Goal: Check status: Check status

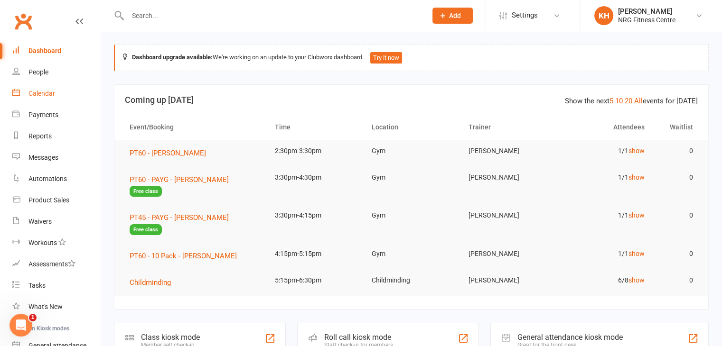
click at [40, 97] on div "Calendar" at bounding box center [41, 94] width 27 height 8
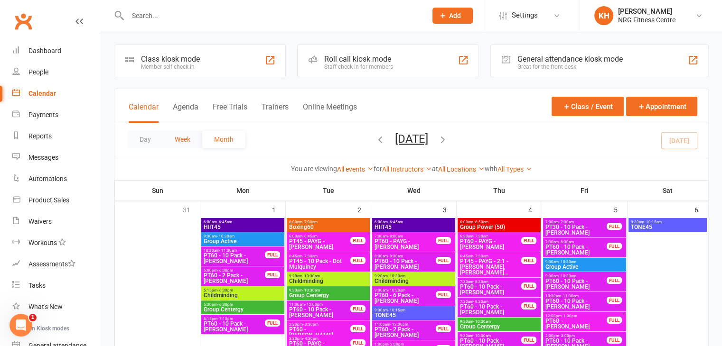
click at [180, 138] on button "Week" at bounding box center [182, 139] width 39 height 17
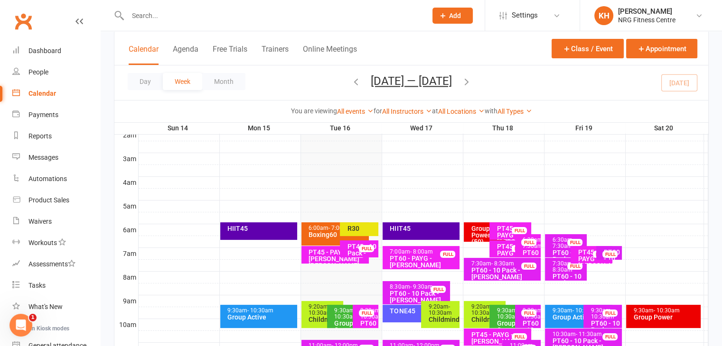
scroll to position [161, 0]
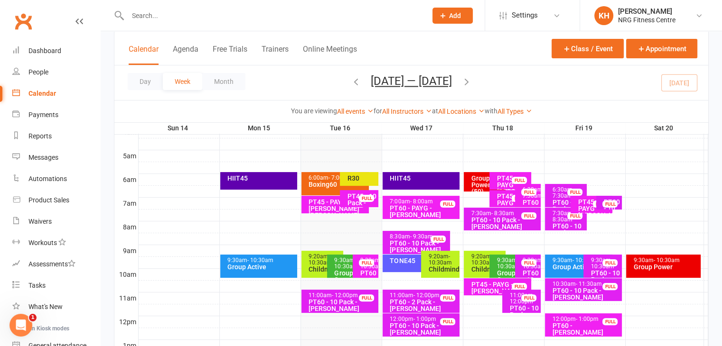
click at [312, 175] on div "6:00am - 7:00am" at bounding box center [337, 178] width 59 height 6
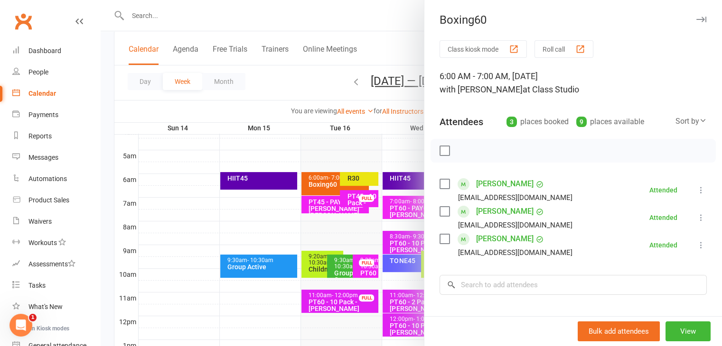
click at [696, 20] on icon "button" at bounding box center [701, 20] width 10 height 6
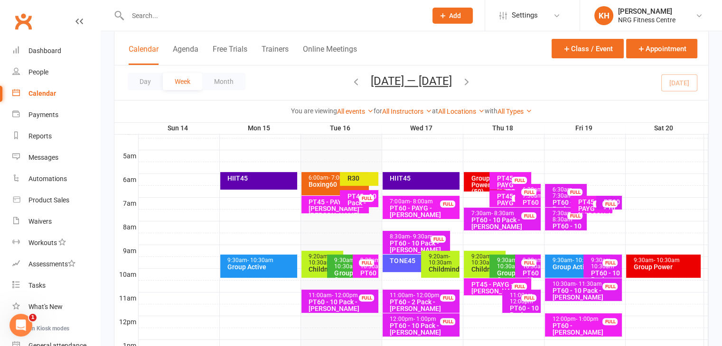
click at [371, 182] on div "R30" at bounding box center [359, 179] width 38 height 14
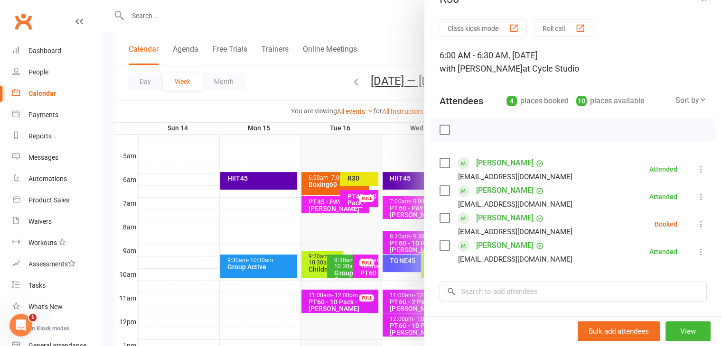
scroll to position [0, 0]
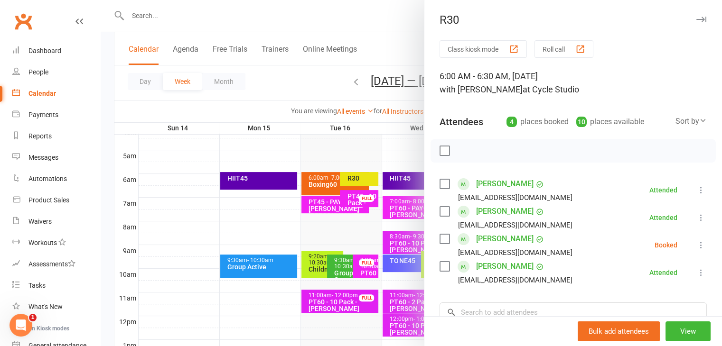
click at [695, 23] on button "button" at bounding box center [700, 19] width 11 height 11
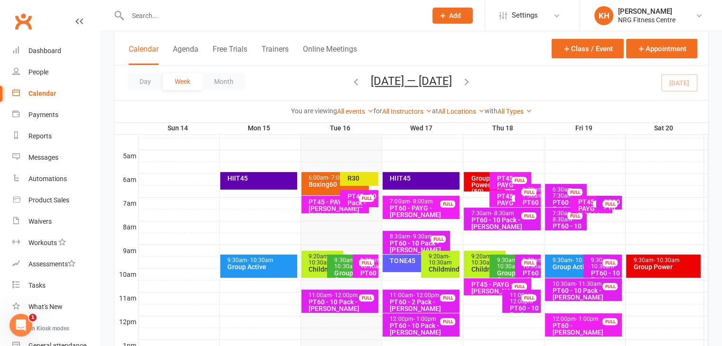
click at [479, 262] on span "- 10:30am" at bounding box center [482, 259] width 23 height 13
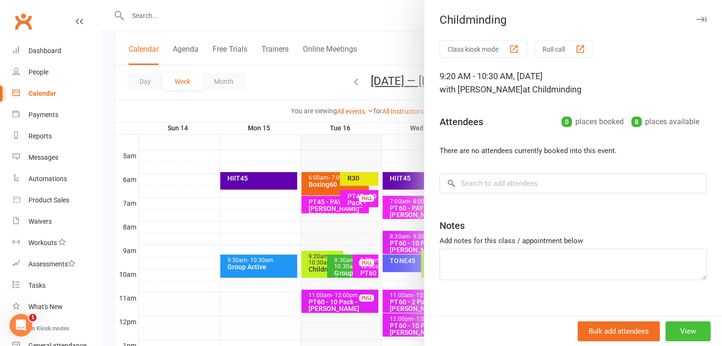
click at [677, 335] on button "View" at bounding box center [687, 332] width 45 height 20
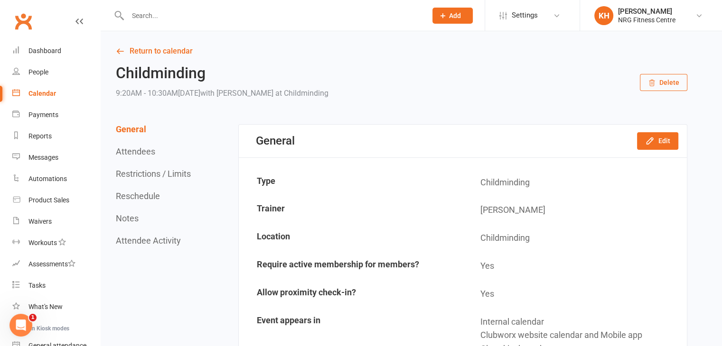
click at [664, 83] on button "Delete" at bounding box center [663, 82] width 47 height 17
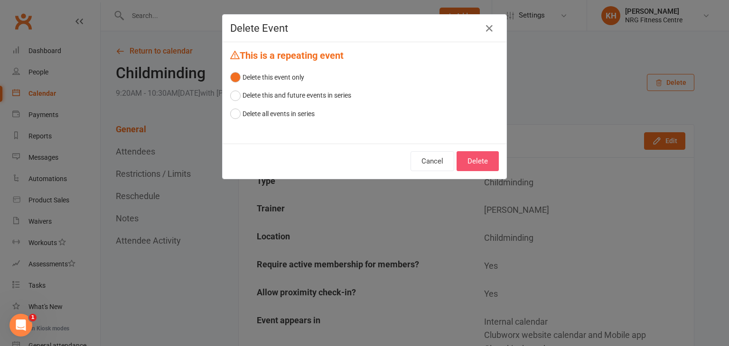
click at [475, 168] on button "Delete" at bounding box center [478, 161] width 42 height 20
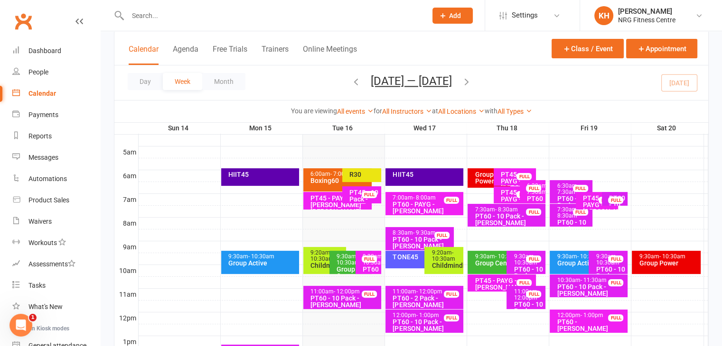
scroll to position [162, 0]
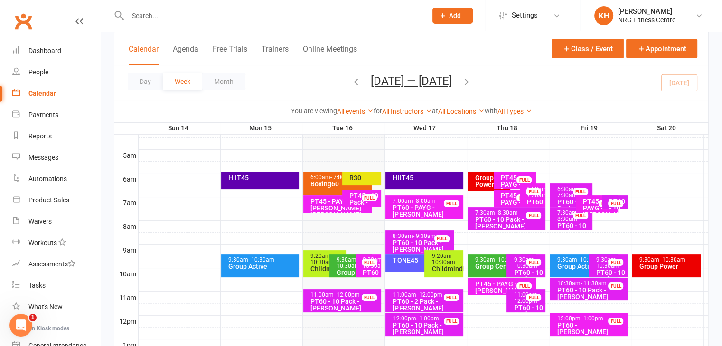
click at [368, 274] on div "PT60 - [PERSON_NAME]" at bounding box center [371, 280] width 18 height 20
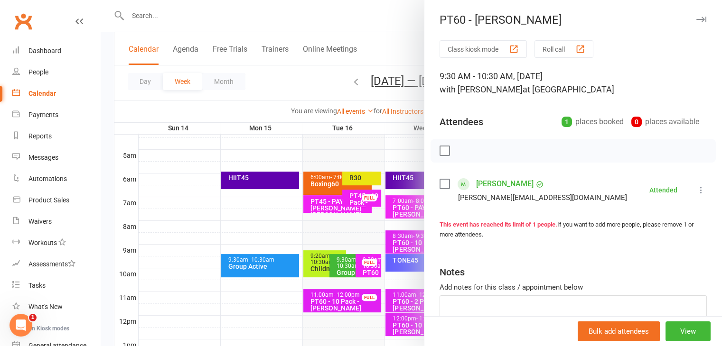
click at [696, 22] on icon "button" at bounding box center [701, 20] width 10 height 6
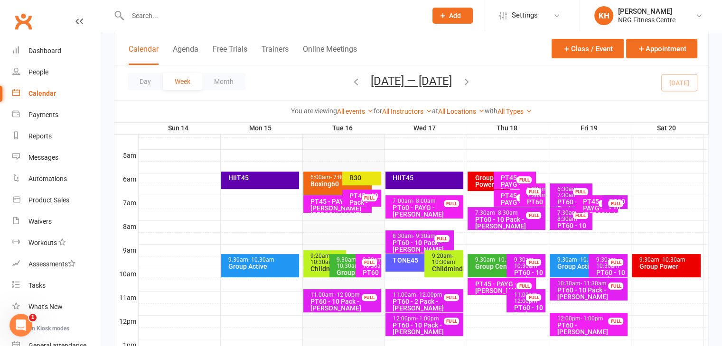
click at [345, 301] on div "PT60 - 10 Pack - [PERSON_NAME]" at bounding box center [344, 305] width 69 height 13
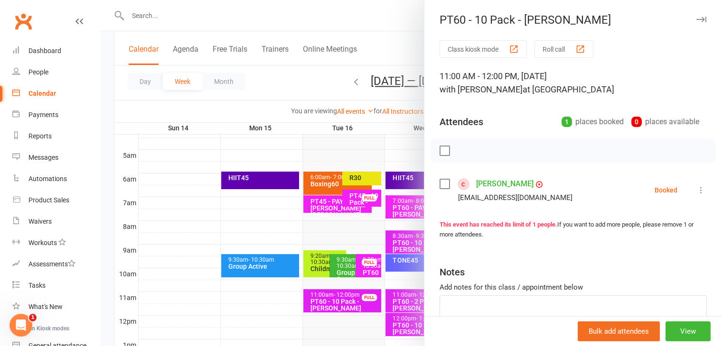
click at [696, 189] on icon at bounding box center [700, 190] width 9 height 9
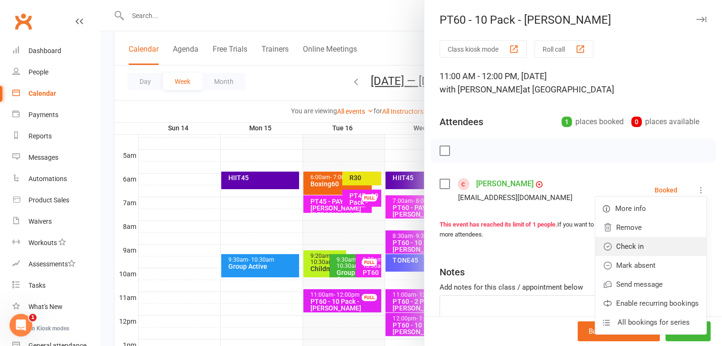
click at [625, 248] on link "Check in" at bounding box center [650, 246] width 111 height 19
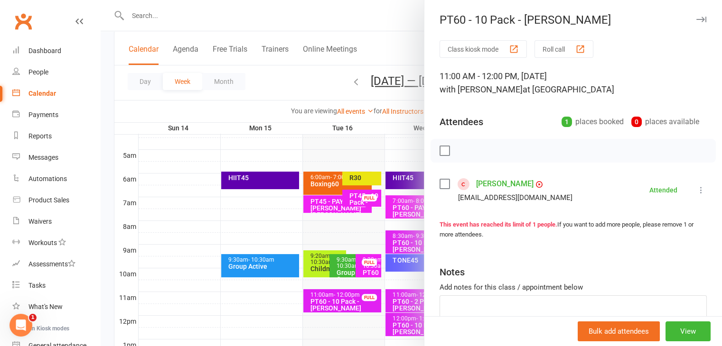
click at [696, 20] on icon "button" at bounding box center [701, 20] width 10 height 6
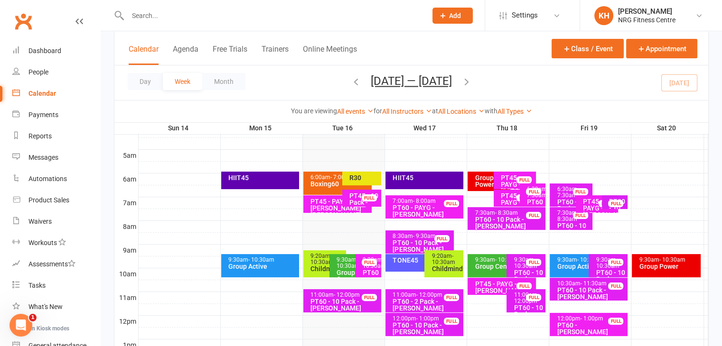
click at [338, 262] on span "- 10:30am" at bounding box center [347, 263] width 23 height 13
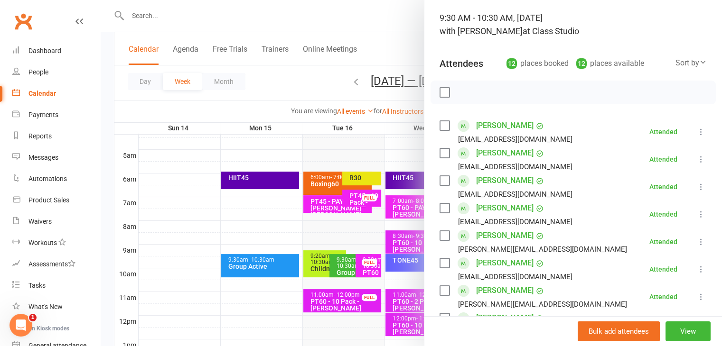
scroll to position [0, 0]
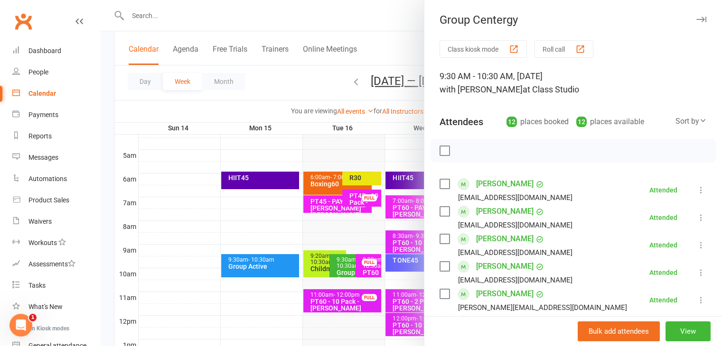
click at [696, 18] on icon "button" at bounding box center [701, 20] width 10 height 6
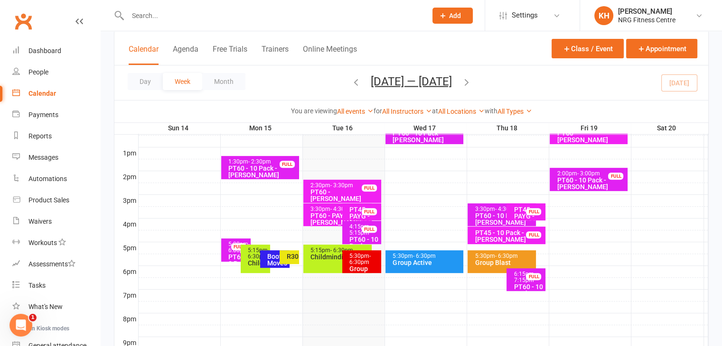
scroll to position [366, 0]
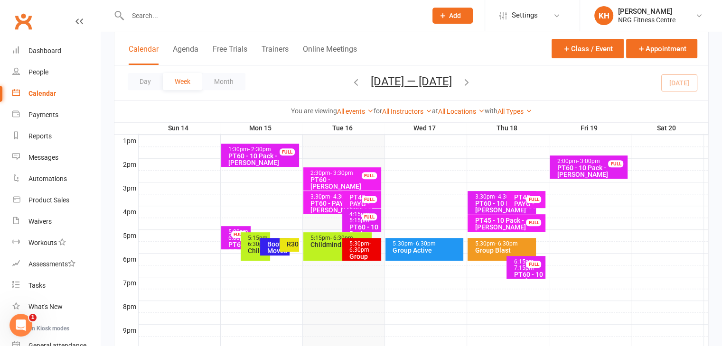
click at [271, 244] on div "Booty Moves" at bounding box center [277, 247] width 21 height 13
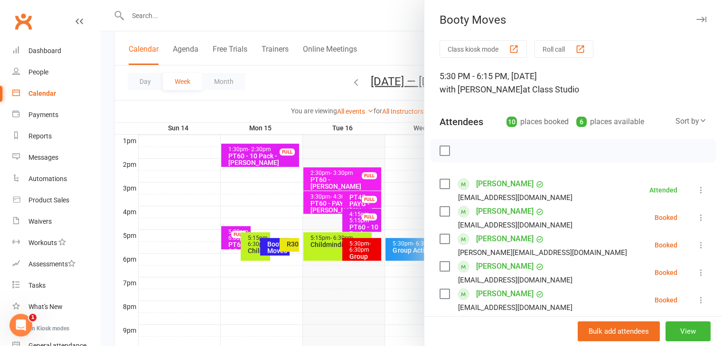
click at [696, 19] on icon "button" at bounding box center [701, 20] width 10 height 6
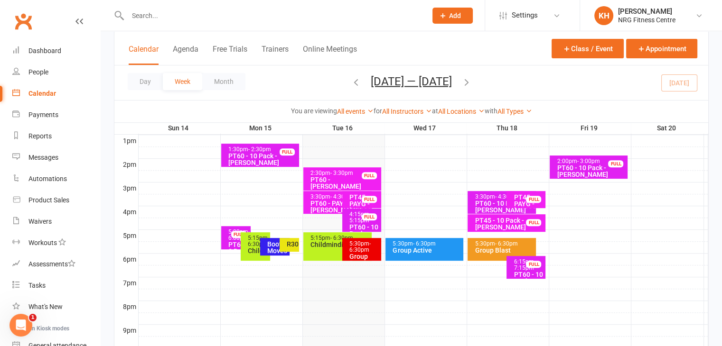
click at [365, 248] on span "- 6:30pm" at bounding box center [359, 247] width 21 height 13
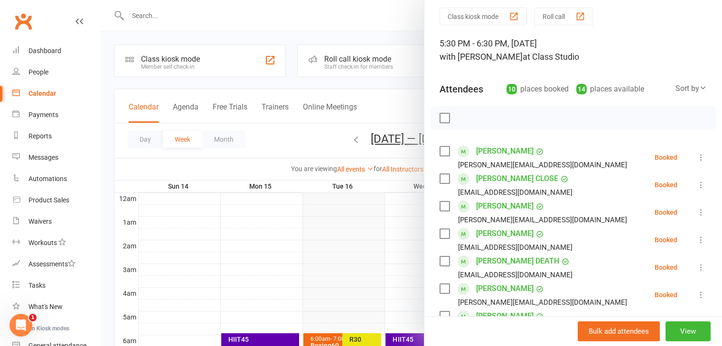
scroll to position [0, 0]
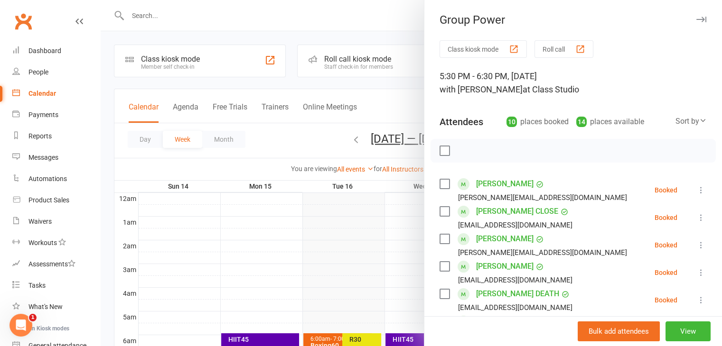
click at [696, 21] on icon "button" at bounding box center [701, 20] width 10 height 6
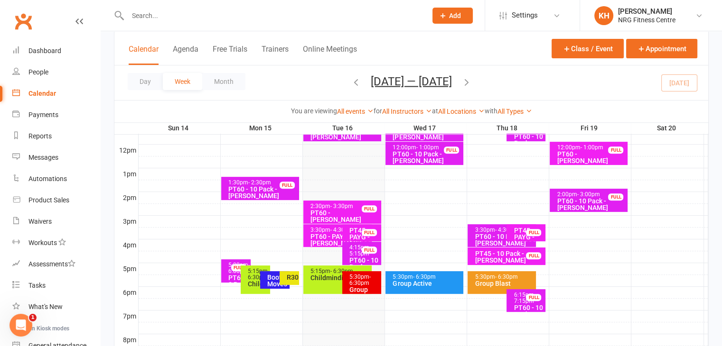
scroll to position [344, 0]
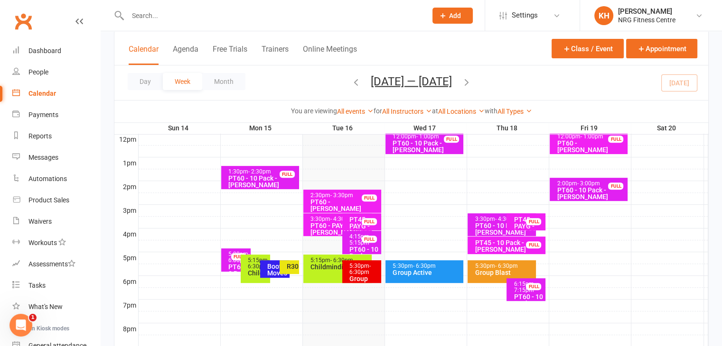
click at [318, 276] on div "5:15pm - 6:30pm Childminding" at bounding box center [337, 269] width 68 height 28
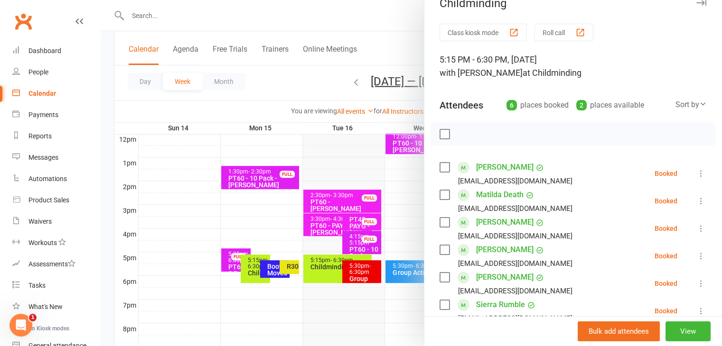
scroll to position [0, 0]
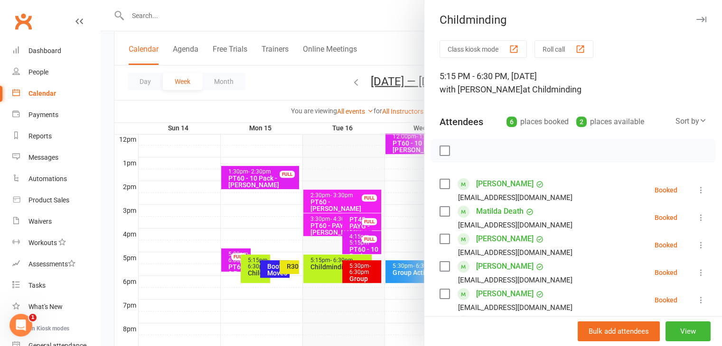
click at [696, 19] on icon "button" at bounding box center [701, 20] width 10 height 6
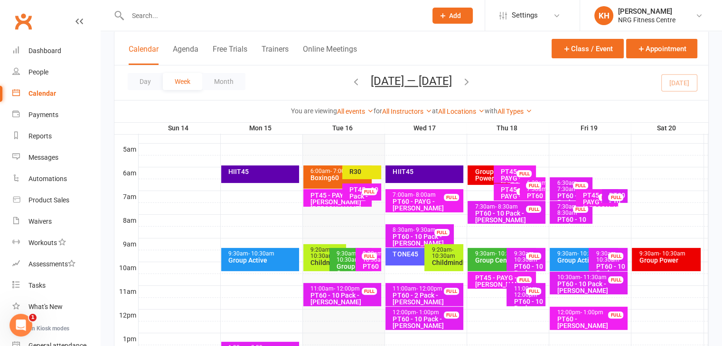
scroll to position [157, 0]
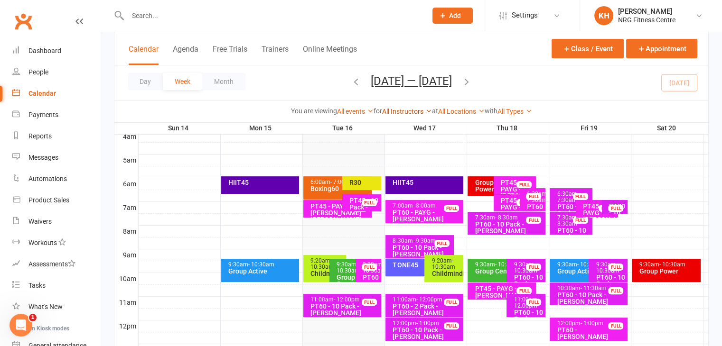
click at [423, 110] on link "All Instructors" at bounding box center [407, 112] width 50 height 8
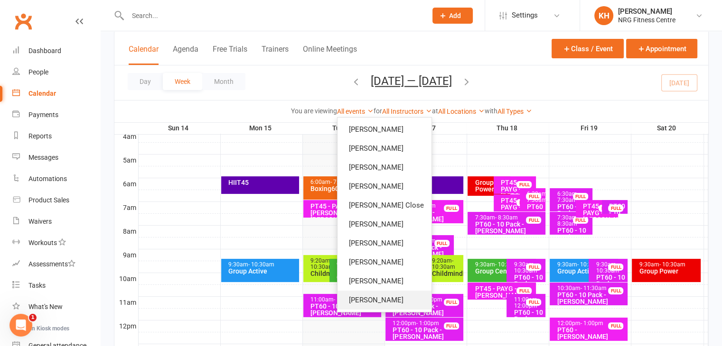
click at [369, 304] on link "[PERSON_NAME]" at bounding box center [384, 300] width 94 height 19
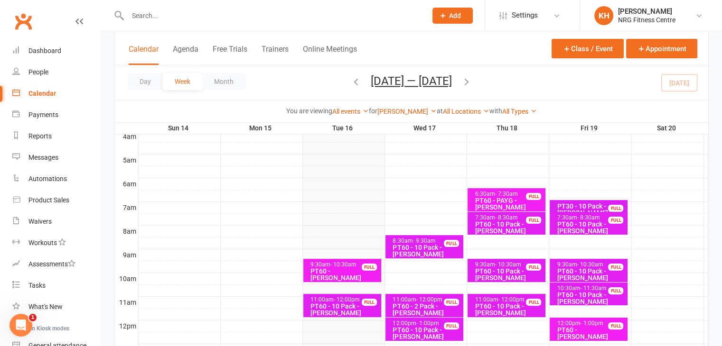
click at [500, 202] on div "PT60 - PAYG - [PERSON_NAME]" at bounding box center [508, 203] width 69 height 13
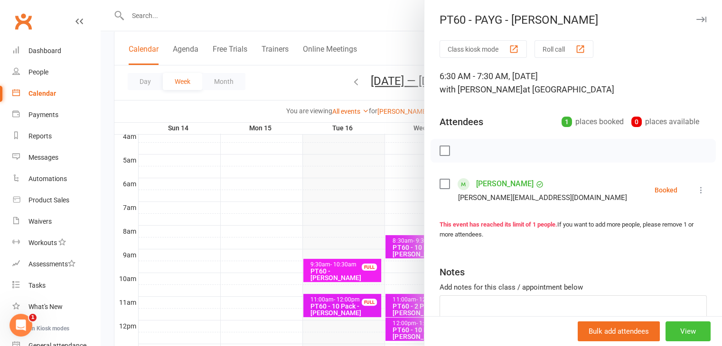
click at [680, 331] on button "View" at bounding box center [687, 332] width 45 height 20
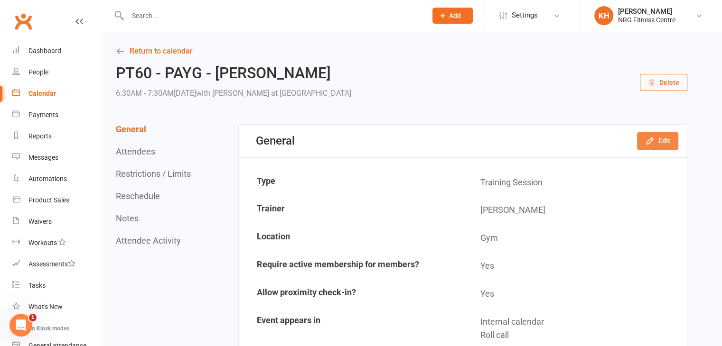
click at [663, 142] on button "Edit" at bounding box center [657, 140] width 41 height 17
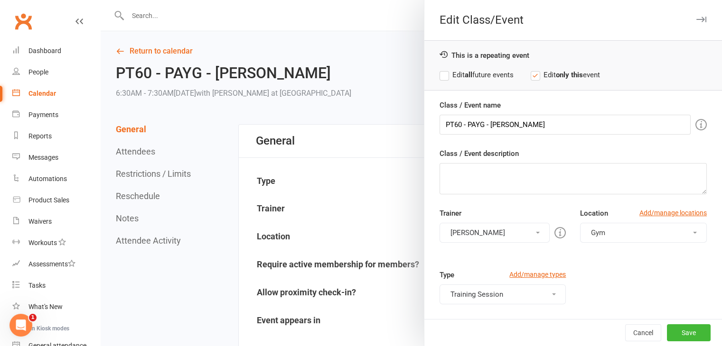
click at [696, 18] on icon "button" at bounding box center [701, 20] width 10 height 6
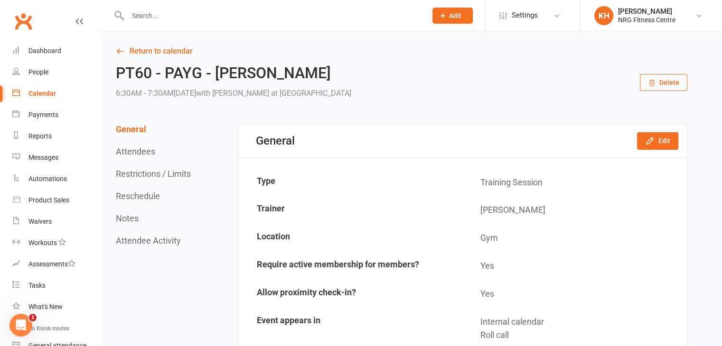
click at [137, 197] on button "Reschedule" at bounding box center [138, 196] width 44 height 10
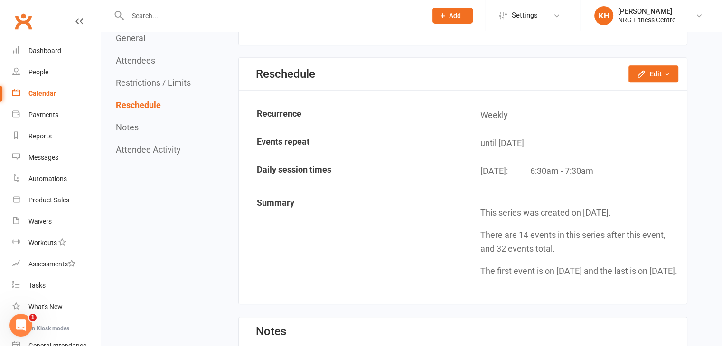
scroll to position [732, 0]
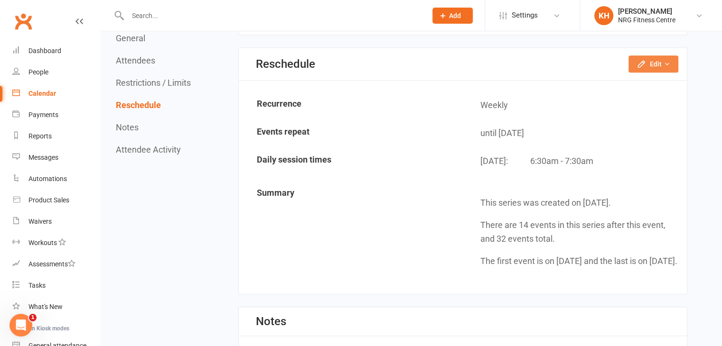
click at [663, 60] on button "Edit" at bounding box center [653, 64] width 50 height 17
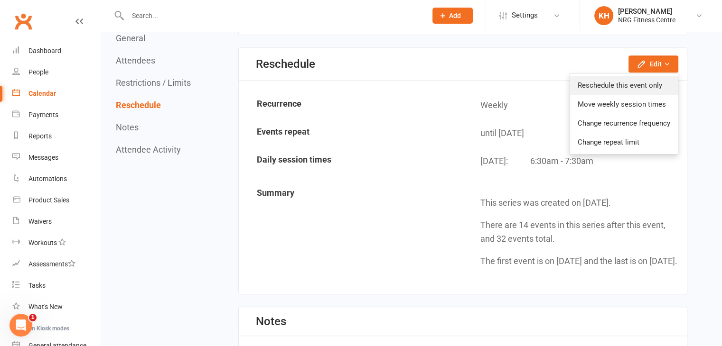
click at [622, 80] on link "Reschedule this event only" at bounding box center [624, 85] width 108 height 19
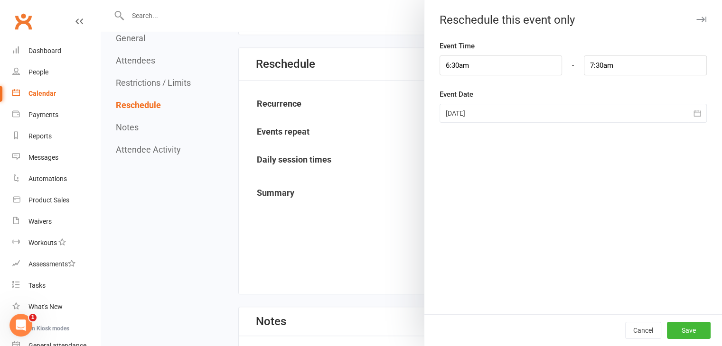
click at [522, 118] on div at bounding box center [572, 113] width 267 height 19
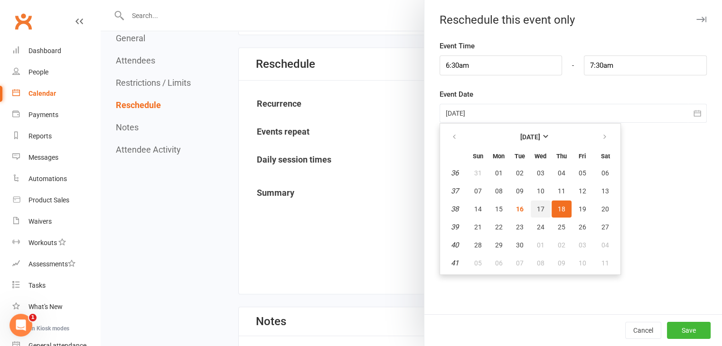
click at [535, 212] on button "17" at bounding box center [541, 209] width 20 height 17
type input "[DATE]"
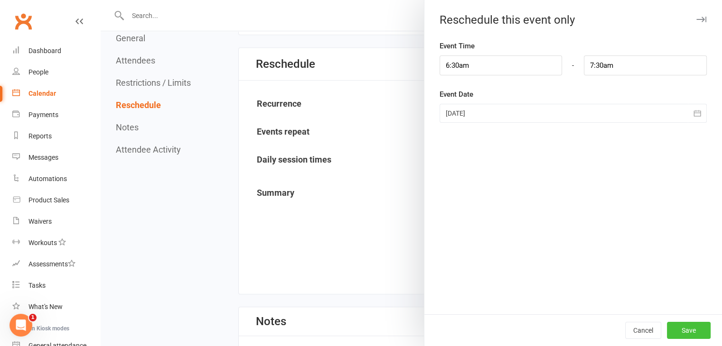
click at [677, 327] on button "Save" at bounding box center [689, 330] width 44 height 17
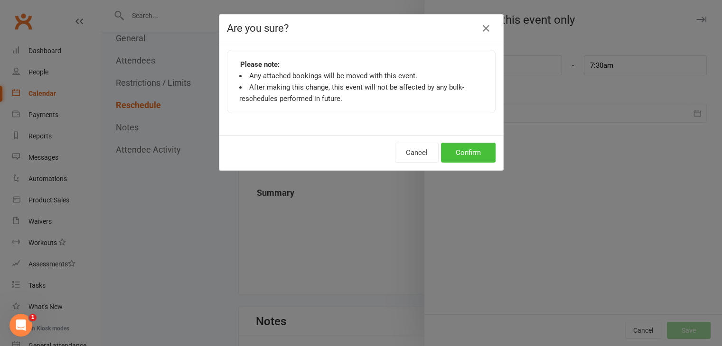
click at [466, 150] on button "Confirm" at bounding box center [468, 153] width 55 height 20
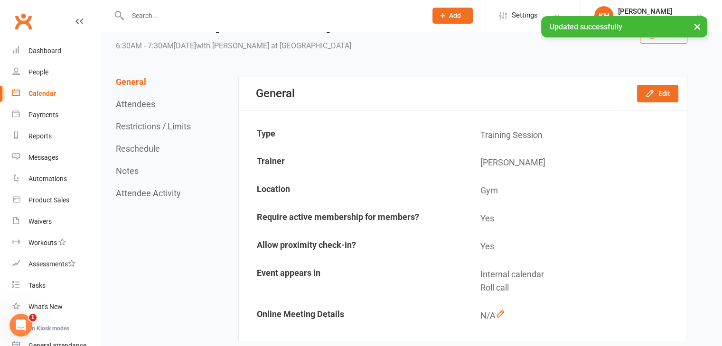
scroll to position [0, 0]
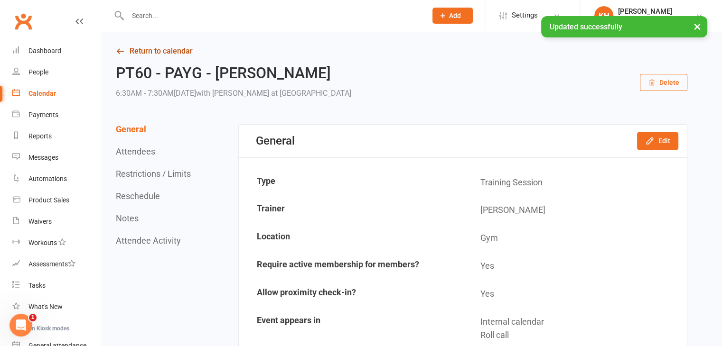
click at [128, 51] on link "Return to calendar" at bounding box center [401, 51] width 571 height 13
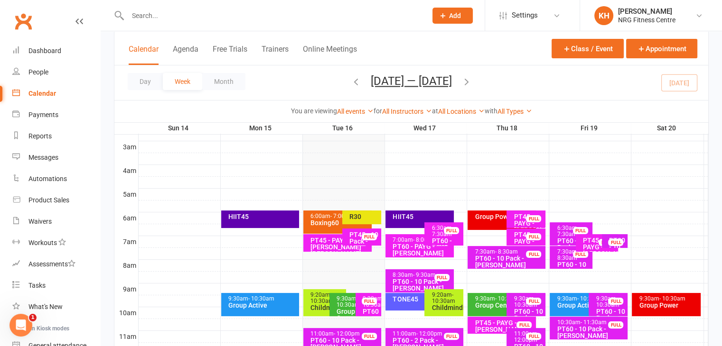
scroll to position [124, 0]
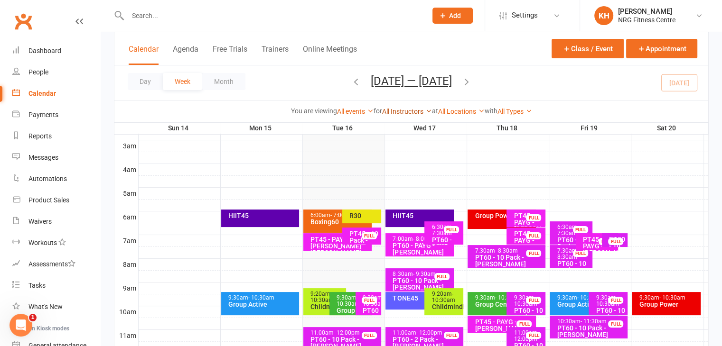
click at [420, 112] on link "All Instructors" at bounding box center [407, 112] width 50 height 8
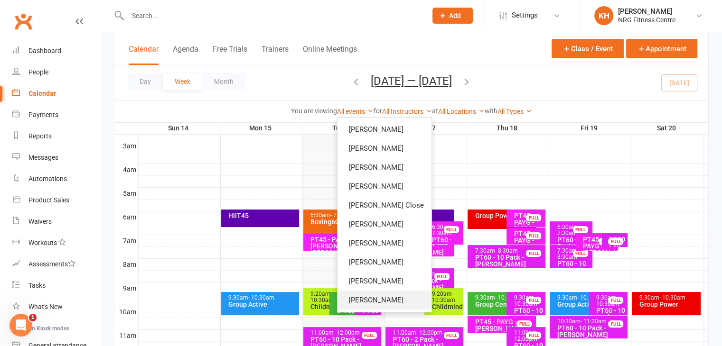
click at [360, 295] on link "[PERSON_NAME]" at bounding box center [384, 300] width 94 height 19
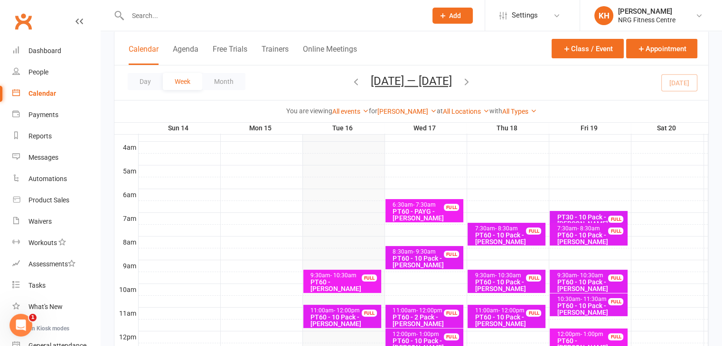
scroll to position [145, 0]
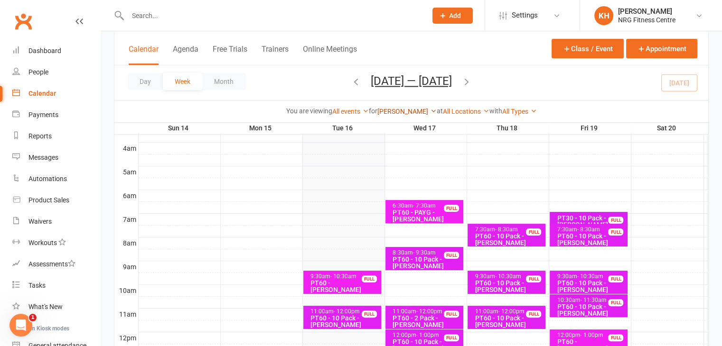
click at [430, 110] on icon at bounding box center [433, 111] width 7 height 7
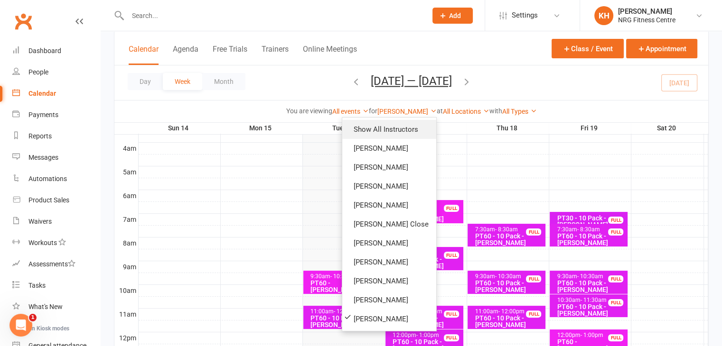
drag, startPoint x: 383, startPoint y: 125, endPoint x: 389, endPoint y: 120, distance: 7.7
click at [383, 125] on link "Show All Instructors" at bounding box center [389, 129] width 94 height 19
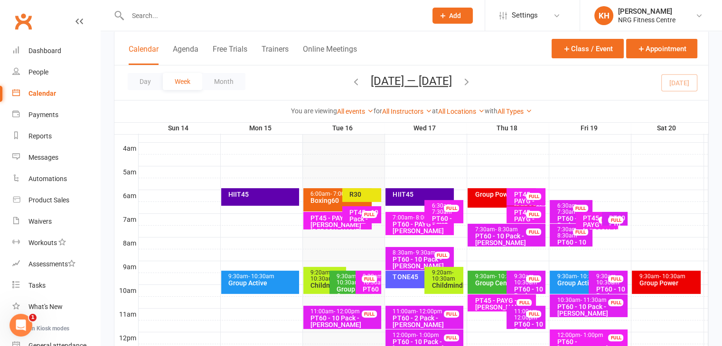
click at [472, 83] on icon "button" at bounding box center [466, 81] width 10 height 10
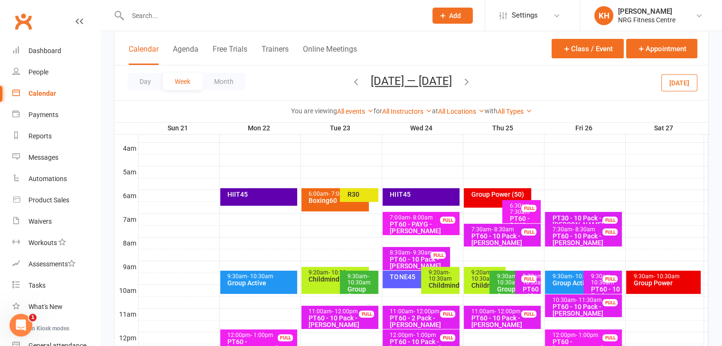
click at [353, 80] on icon "button" at bounding box center [356, 81] width 10 height 10
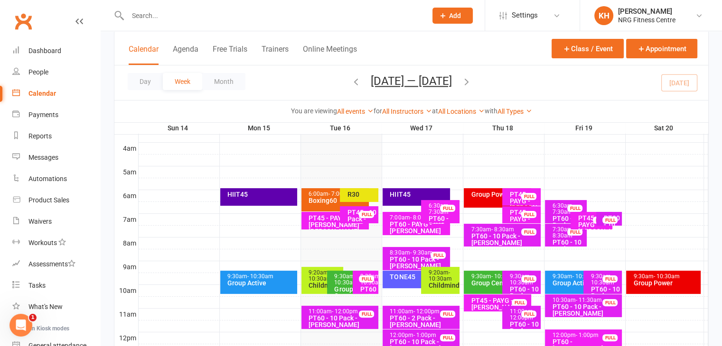
click at [472, 81] on icon "button" at bounding box center [466, 81] width 10 height 10
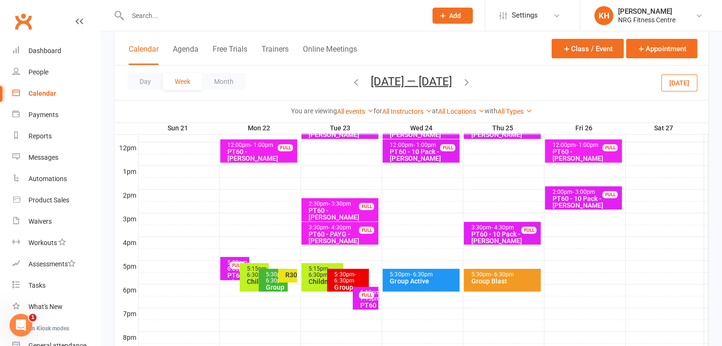
scroll to position [353, 0]
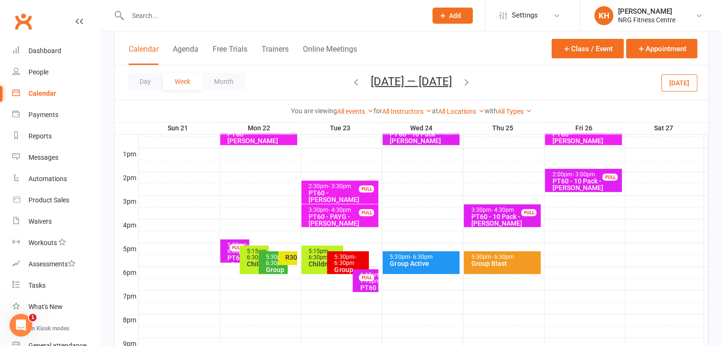
click at [247, 256] on span "- 6:30pm" at bounding box center [257, 254] width 21 height 13
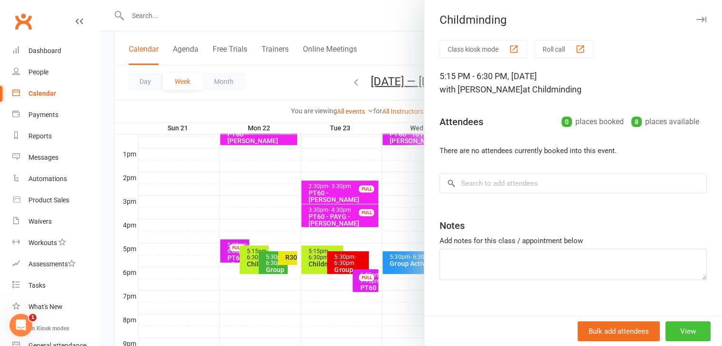
click at [679, 334] on button "View" at bounding box center [687, 332] width 45 height 20
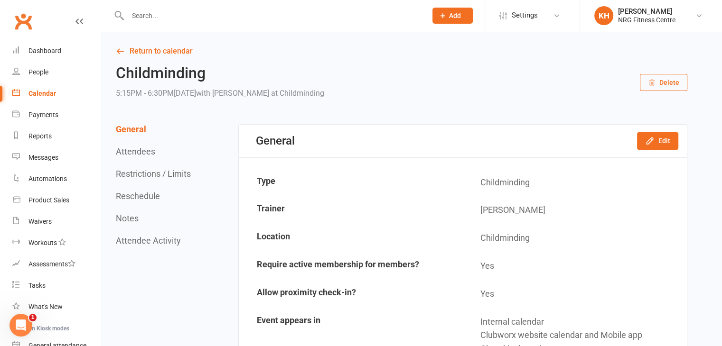
click at [663, 82] on button "Delete" at bounding box center [663, 82] width 47 height 17
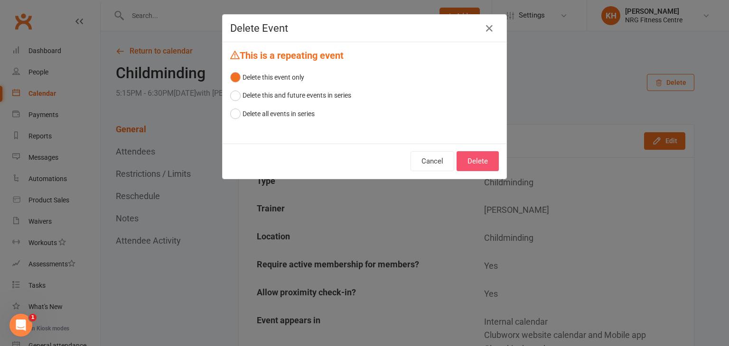
click at [481, 162] on button "Delete" at bounding box center [478, 161] width 42 height 20
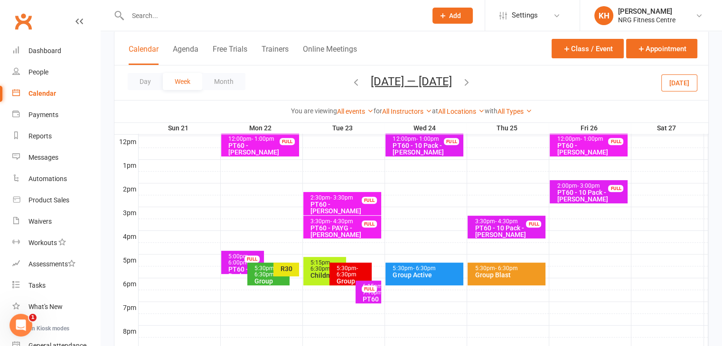
scroll to position [343, 0]
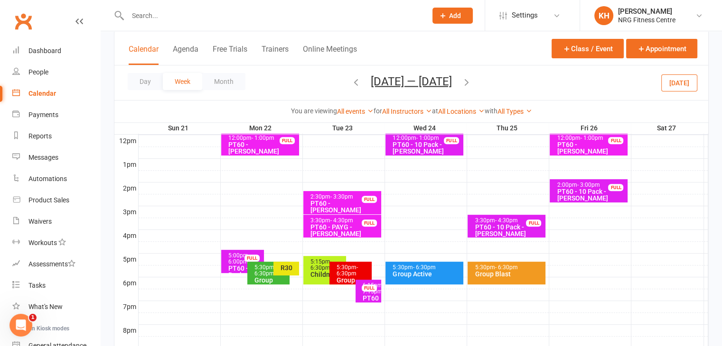
click at [311, 274] on div "Childminding" at bounding box center [327, 274] width 34 height 7
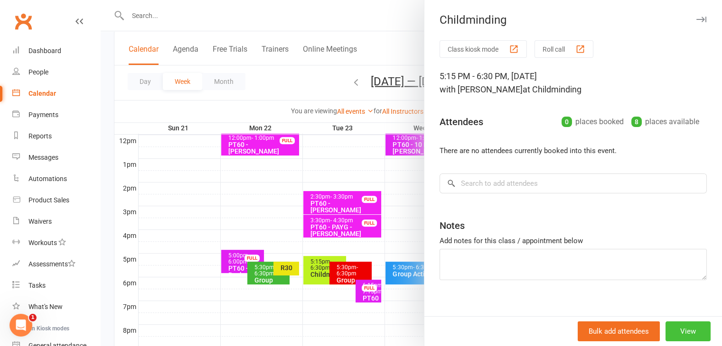
click at [678, 330] on button "View" at bounding box center [687, 332] width 45 height 20
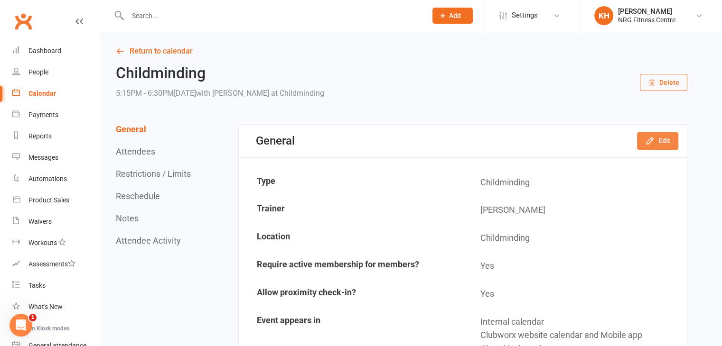
click at [651, 139] on icon "button" at bounding box center [649, 141] width 6 height 6
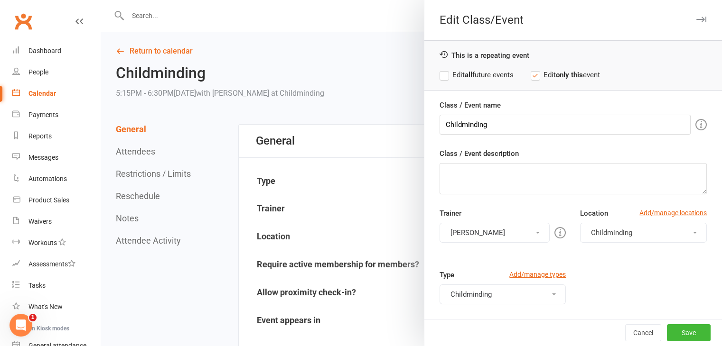
click at [526, 232] on button "[PERSON_NAME]" at bounding box center [494, 233] width 111 height 20
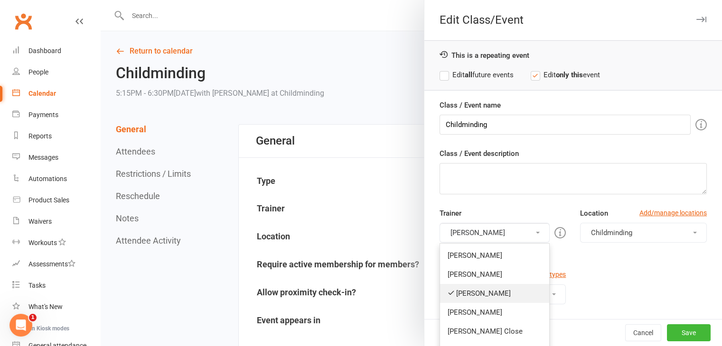
click at [458, 295] on link "[PERSON_NAME]" at bounding box center [495, 293] width 110 height 19
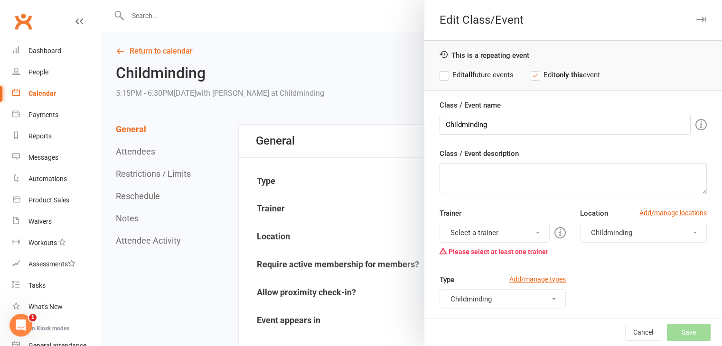
click at [495, 230] on button "Select a trainer" at bounding box center [494, 233] width 111 height 20
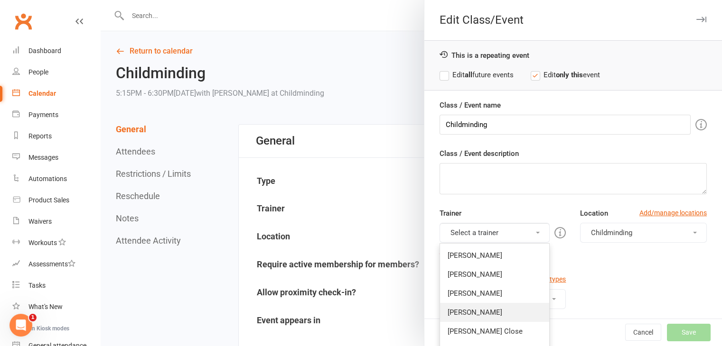
click at [472, 315] on link "[PERSON_NAME]" at bounding box center [495, 312] width 110 height 19
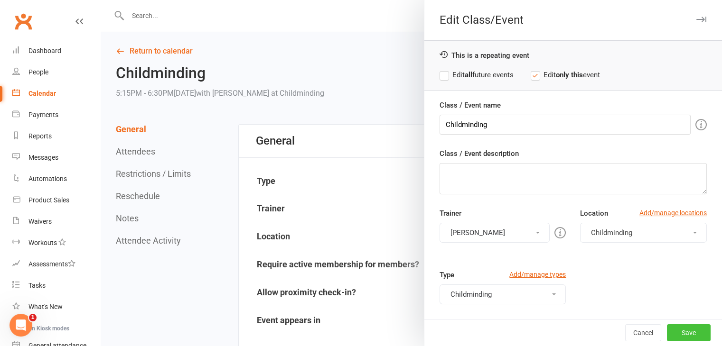
click at [679, 333] on button "Save" at bounding box center [689, 333] width 44 height 17
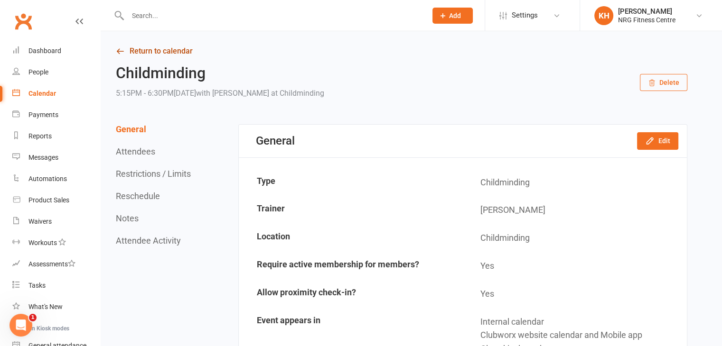
click at [125, 51] on link "Return to calendar" at bounding box center [401, 51] width 571 height 13
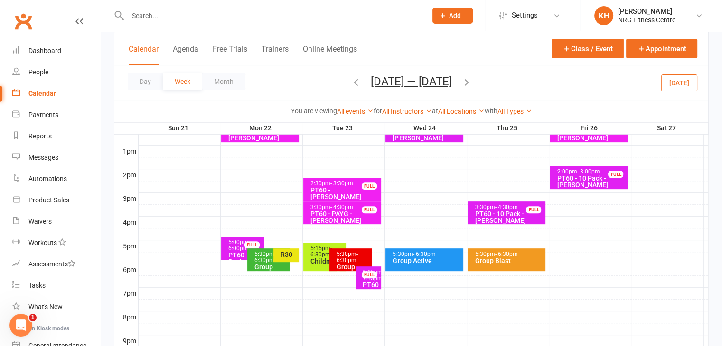
scroll to position [359, 0]
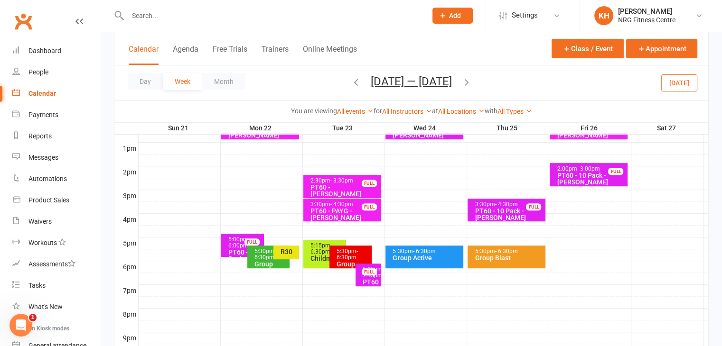
click at [369, 279] on span "- 7:15pm" at bounding box center [373, 272] width 21 height 13
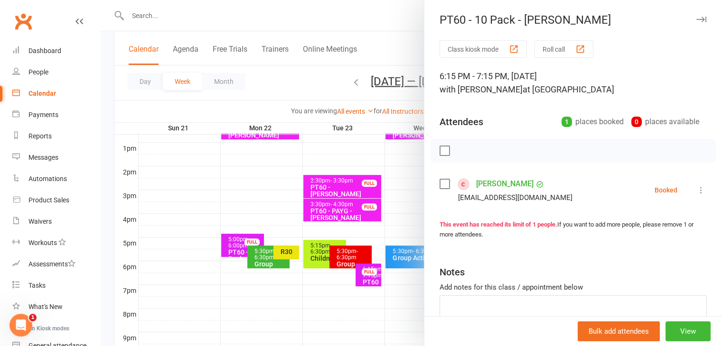
click at [695, 22] on button "button" at bounding box center [700, 19] width 11 height 11
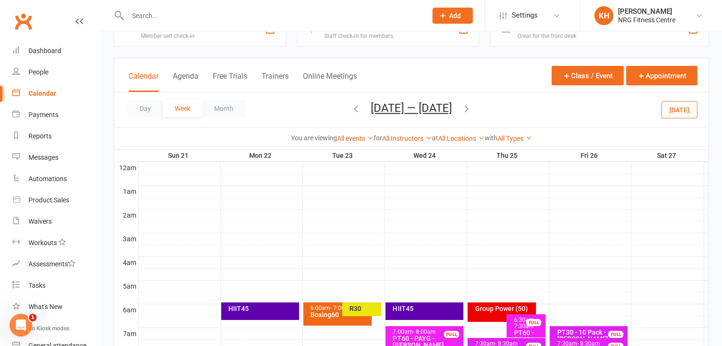
scroll to position [29, 0]
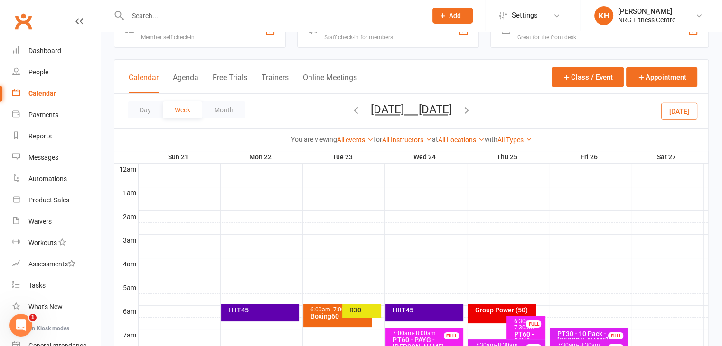
click at [352, 111] on icon "button" at bounding box center [356, 110] width 10 height 10
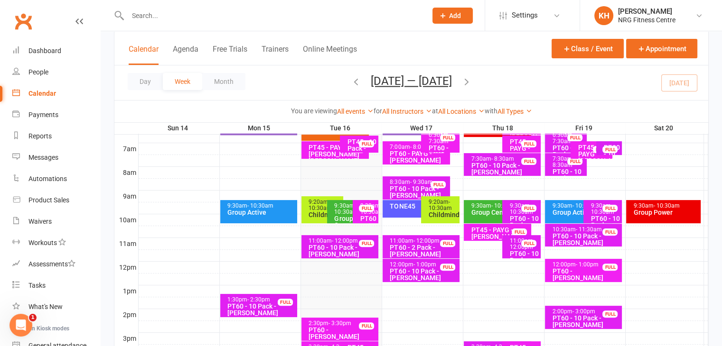
scroll to position [109, 0]
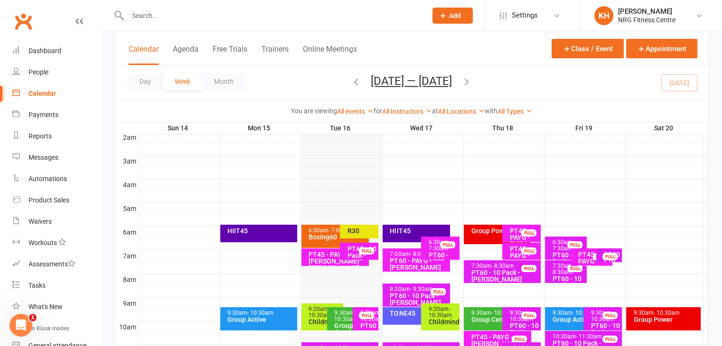
click at [402, 231] on div "HIIT45" at bounding box center [418, 231] width 59 height 7
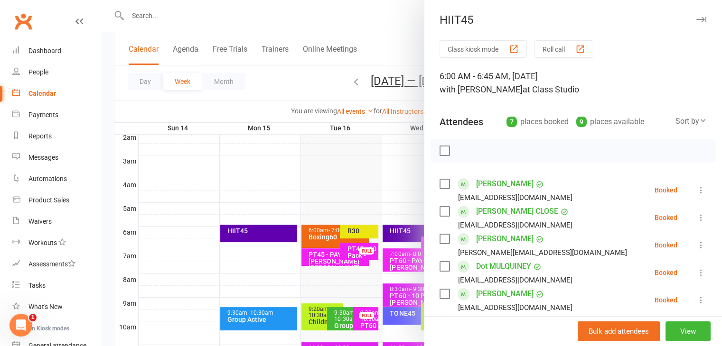
click at [696, 18] on icon "button" at bounding box center [701, 20] width 10 height 6
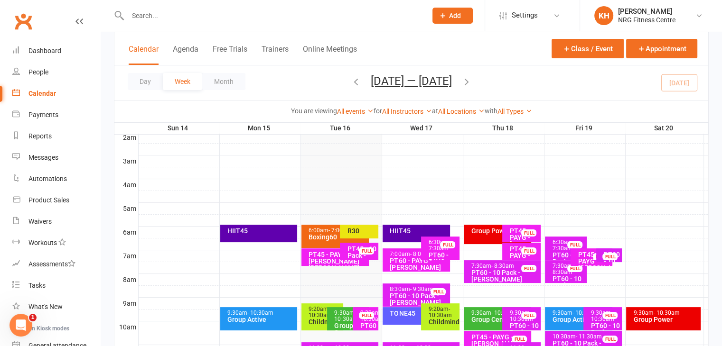
click at [395, 322] on div "TONE45" at bounding box center [416, 317] width 67 height 18
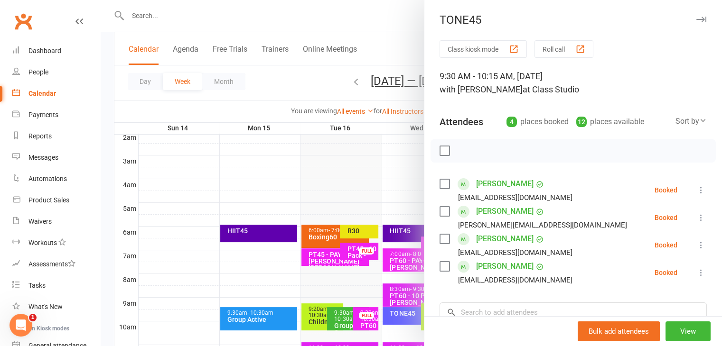
click at [696, 19] on icon "button" at bounding box center [701, 20] width 10 height 6
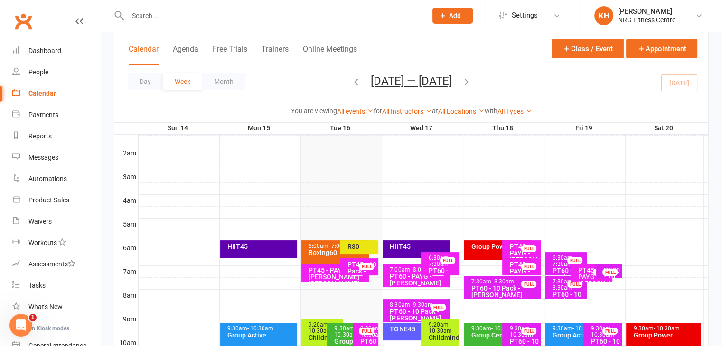
scroll to position [35, 0]
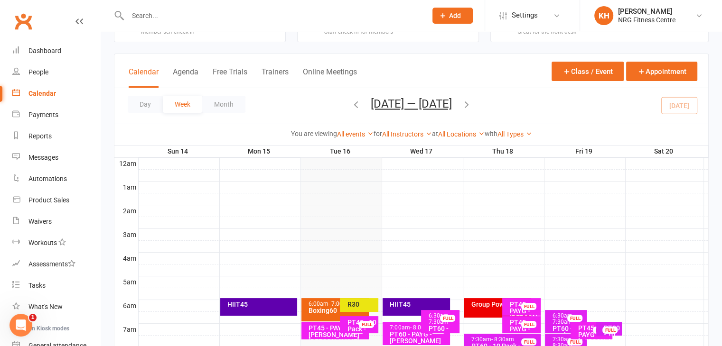
click at [351, 105] on icon "button" at bounding box center [356, 104] width 10 height 10
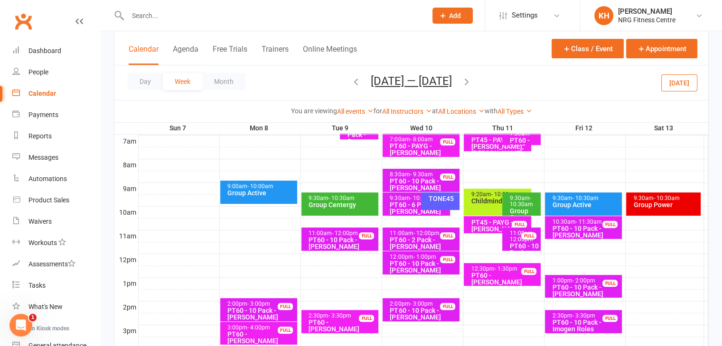
scroll to position [194, 0]
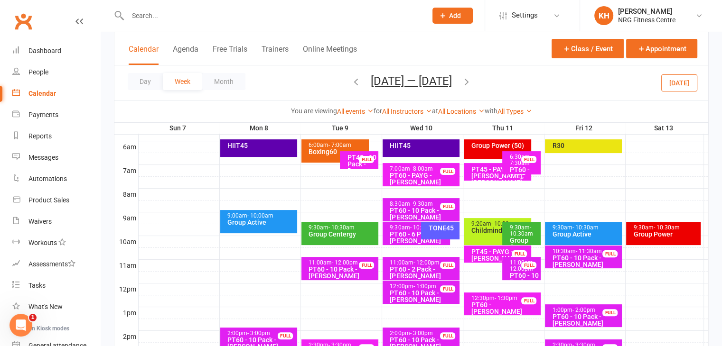
click at [673, 232] on div "Group Power" at bounding box center [665, 234] width 65 height 7
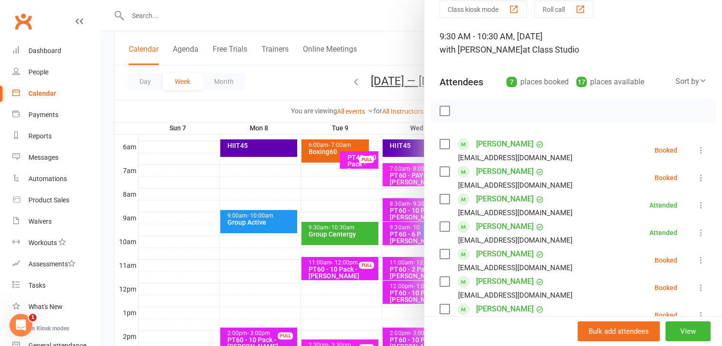
scroll to position [46, 0]
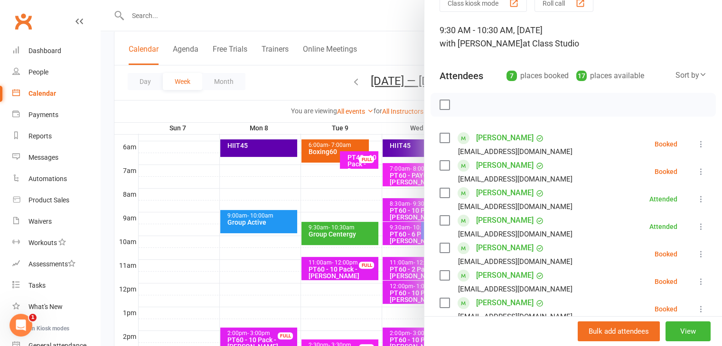
click at [696, 174] on icon at bounding box center [700, 171] width 9 height 9
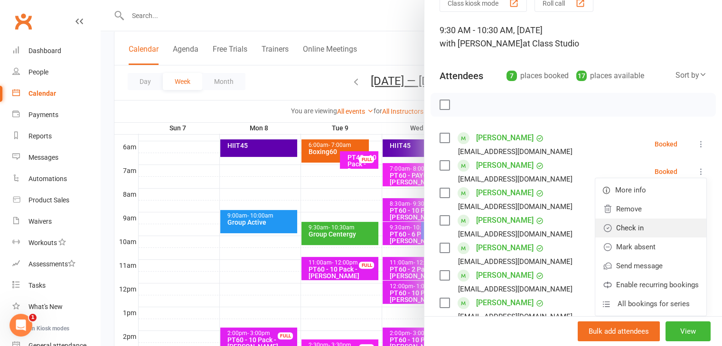
click at [613, 228] on link "Check in" at bounding box center [650, 228] width 111 height 19
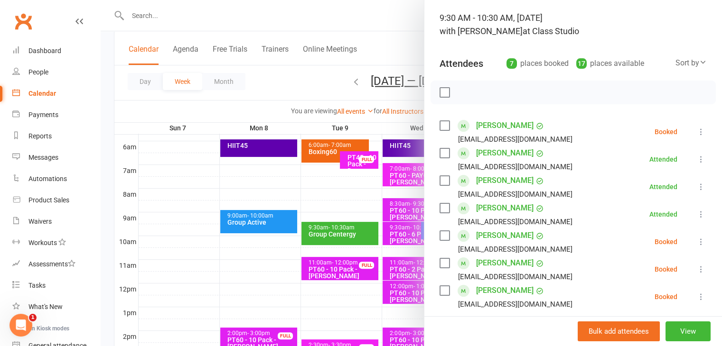
scroll to position [60, 0]
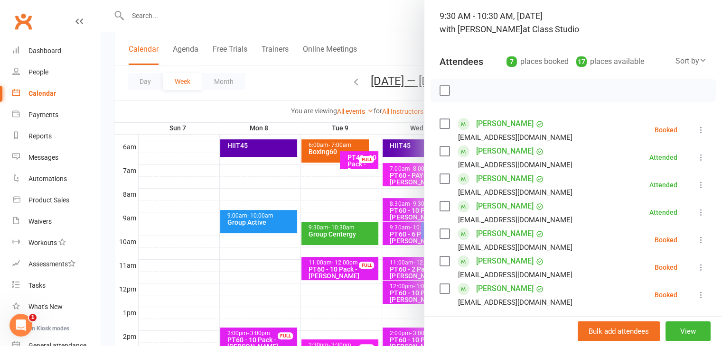
click at [696, 295] on icon at bounding box center [700, 294] width 9 height 9
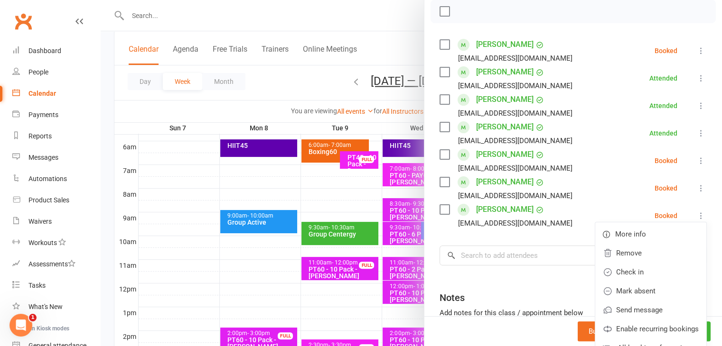
scroll to position [142, 0]
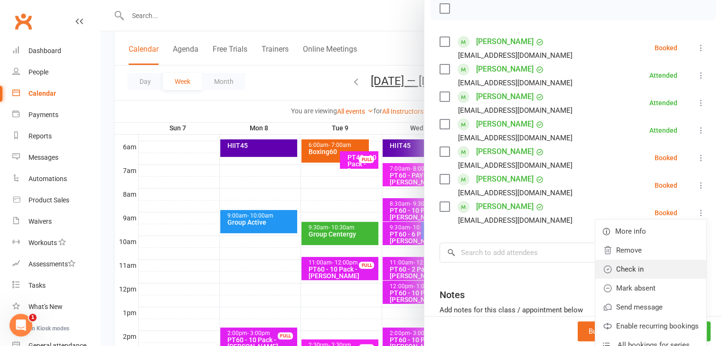
click at [615, 272] on link "Check in" at bounding box center [650, 269] width 111 height 19
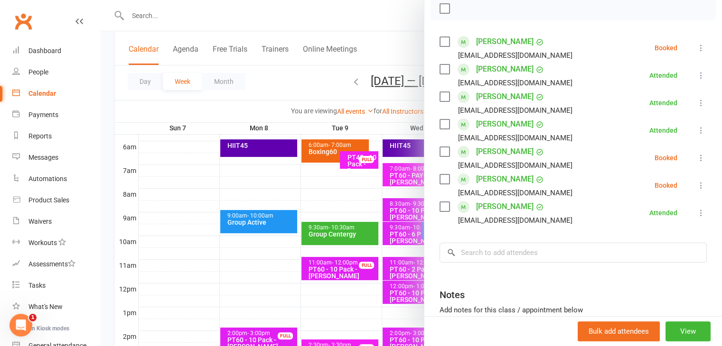
click at [696, 159] on icon at bounding box center [700, 157] width 9 height 9
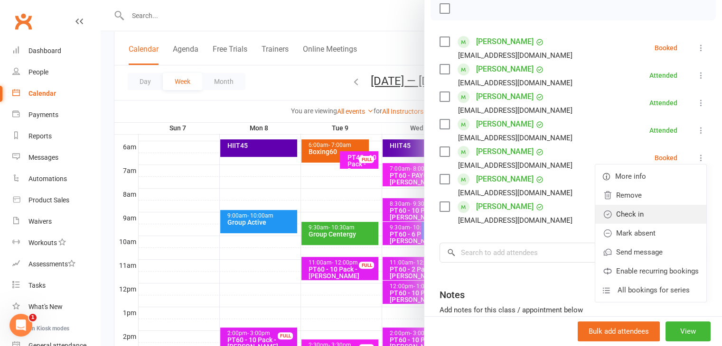
click at [617, 217] on link "Check in" at bounding box center [650, 214] width 111 height 19
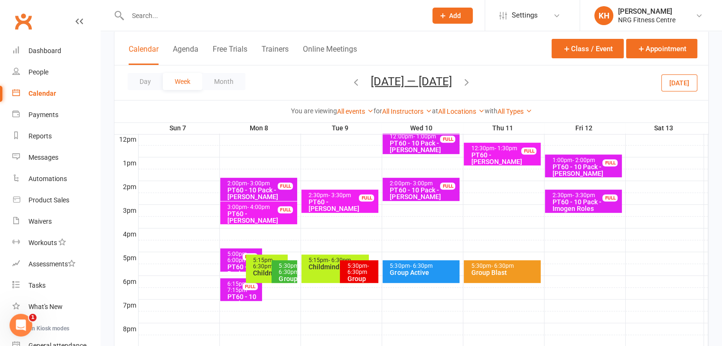
scroll to position [351, 0]
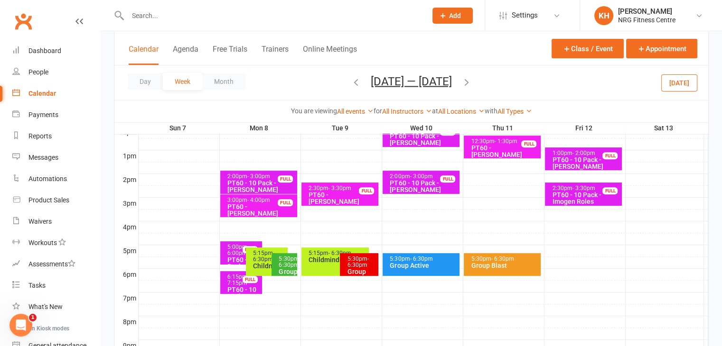
click at [259, 275] on div "5:15pm - 6:30pm Childminding" at bounding box center [267, 262] width 42 height 28
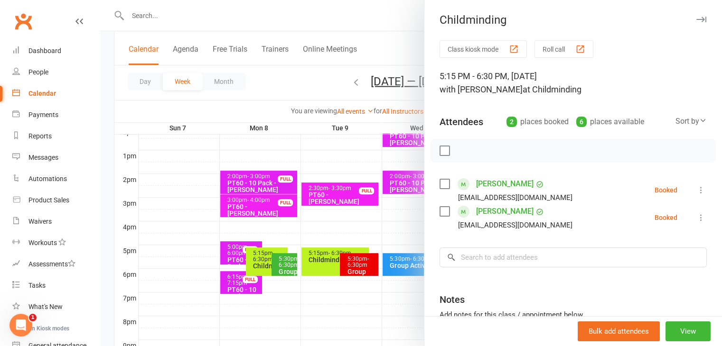
click at [696, 18] on icon "button" at bounding box center [701, 20] width 10 height 6
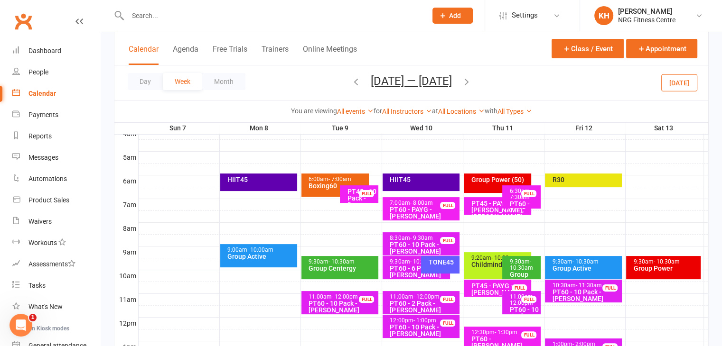
scroll to position [159, 0]
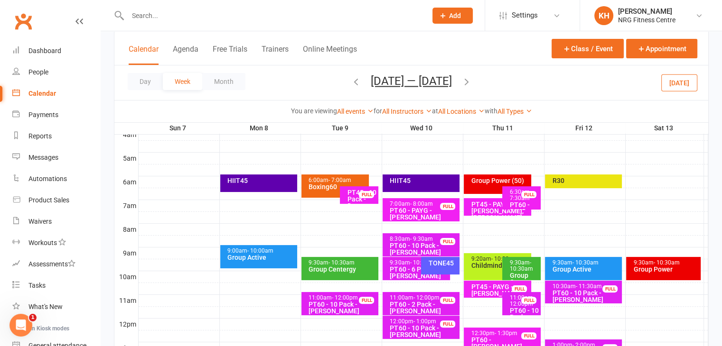
click at [467, 82] on icon "button" at bounding box center [466, 81] width 10 height 10
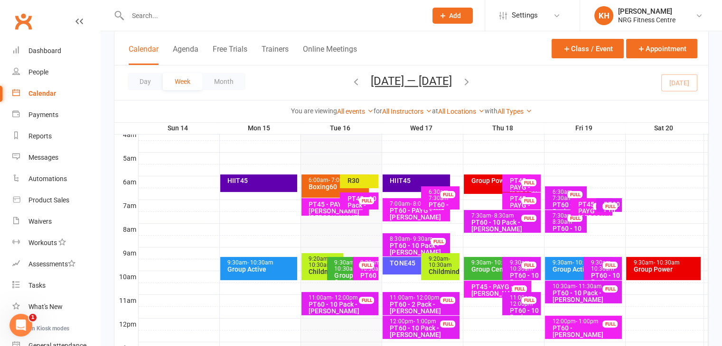
click at [511, 180] on div "PT45 - PAYG - [PERSON_NAME]" at bounding box center [524, 187] width 30 height 20
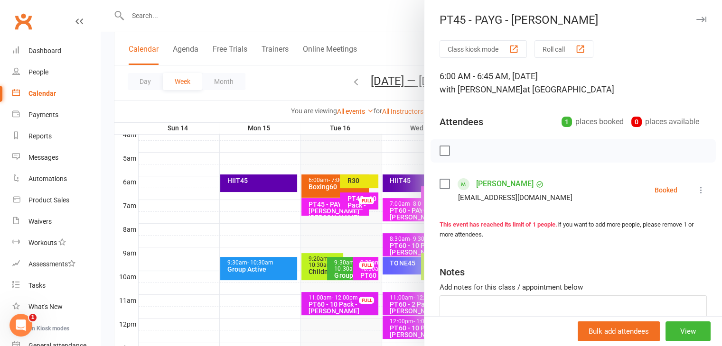
click at [696, 20] on icon "button" at bounding box center [701, 20] width 10 height 6
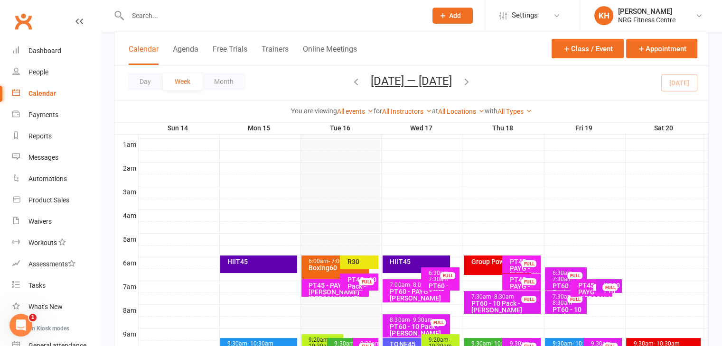
scroll to position [0, 0]
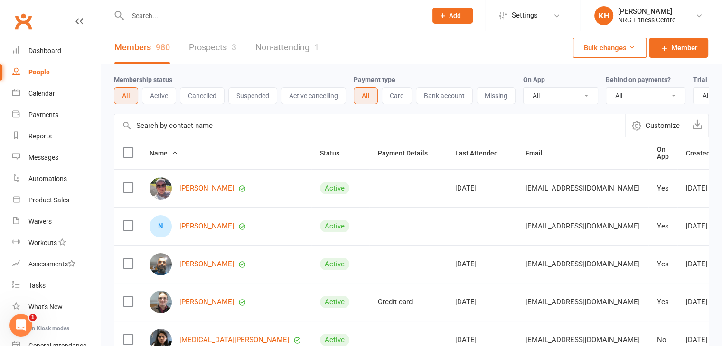
click at [147, 22] on div at bounding box center [267, 15] width 306 height 31
click at [150, 16] on input "text" at bounding box center [272, 15] width 295 height 13
type input "butt"
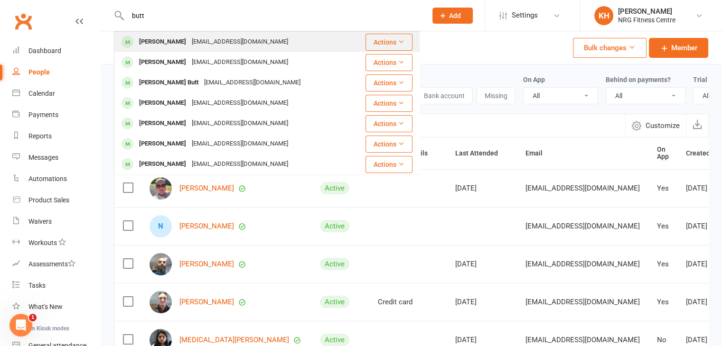
click at [144, 42] on div "[PERSON_NAME]" at bounding box center [162, 42] width 53 height 14
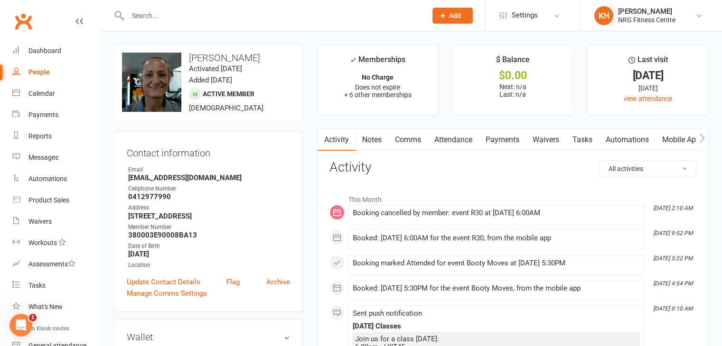
click at [456, 137] on link "Attendance" at bounding box center [453, 140] width 51 height 22
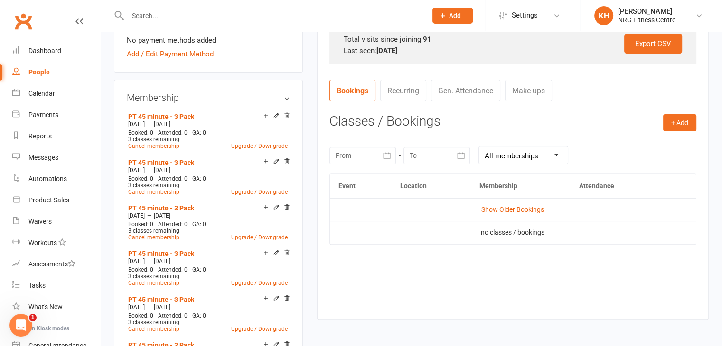
scroll to position [304, 0]
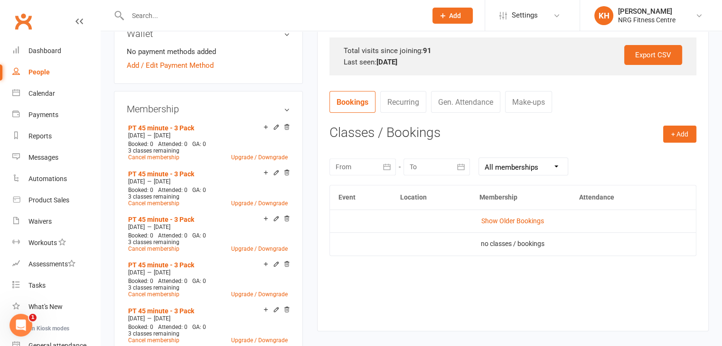
click at [475, 105] on link "Gen. Attendance" at bounding box center [465, 102] width 69 height 22
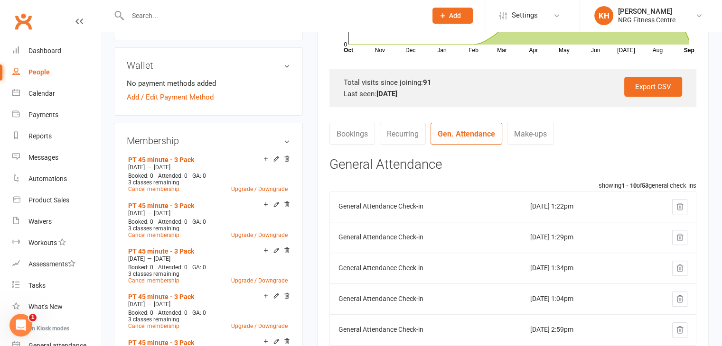
scroll to position [264, 0]
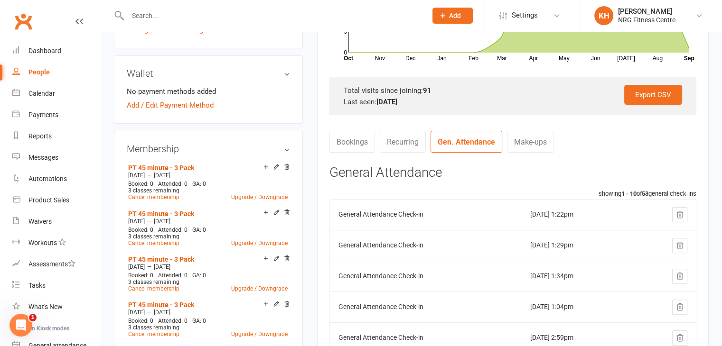
click at [158, 20] on input "text" at bounding box center [272, 15] width 295 height 13
type input "casey"
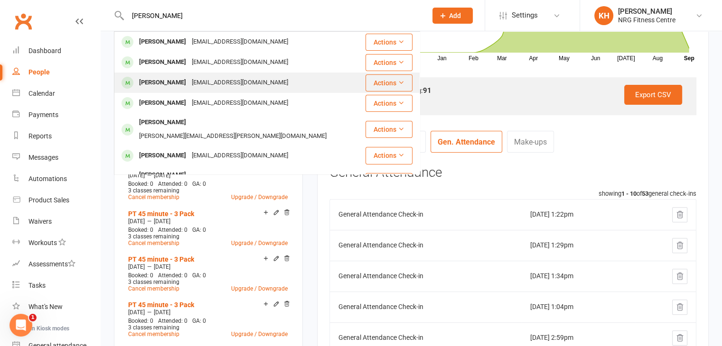
click at [169, 83] on div "[PERSON_NAME]" at bounding box center [162, 83] width 53 height 14
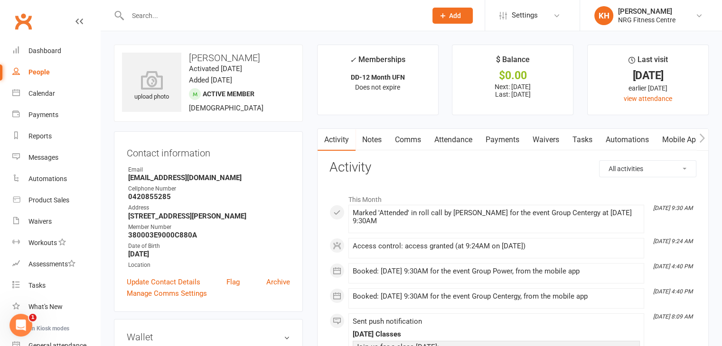
click at [452, 136] on link "Attendance" at bounding box center [453, 140] width 51 height 22
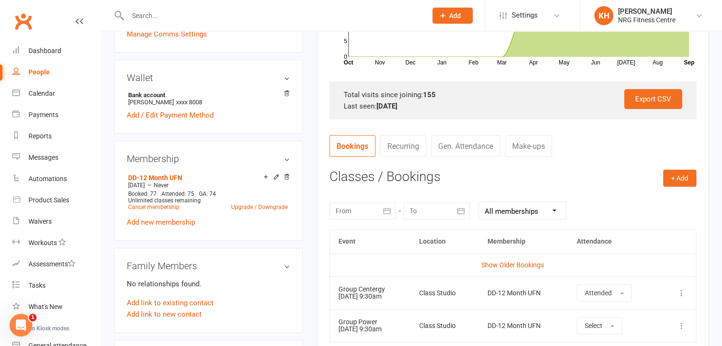
scroll to position [298, 0]
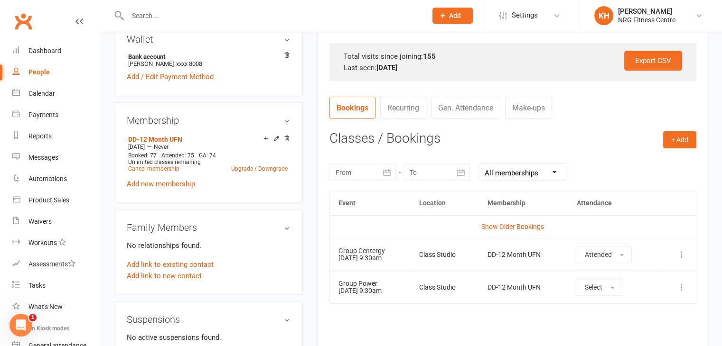
click at [480, 116] on link "Gen. Attendance" at bounding box center [465, 108] width 69 height 22
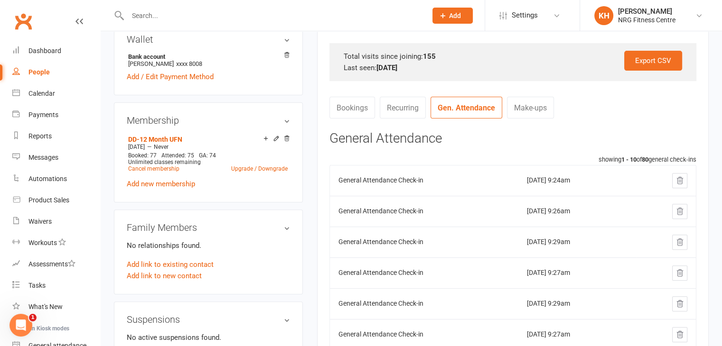
click at [150, 15] on input "text" at bounding box center [272, 15] width 295 height 13
type input "reid"
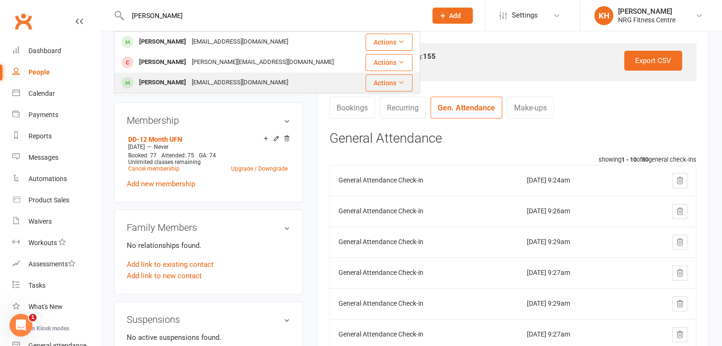
click at [171, 77] on div "[PERSON_NAME]" at bounding box center [162, 83] width 53 height 14
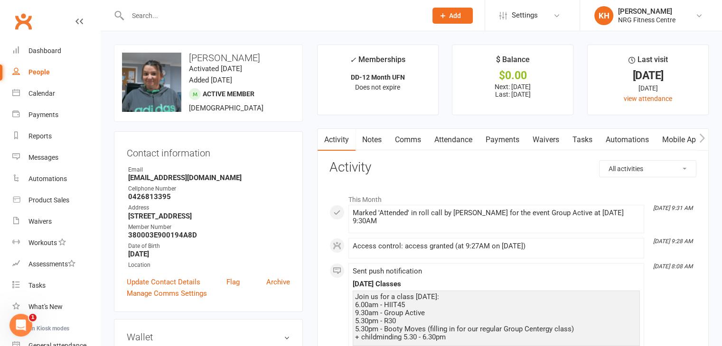
click at [448, 142] on link "Attendance" at bounding box center [453, 140] width 51 height 22
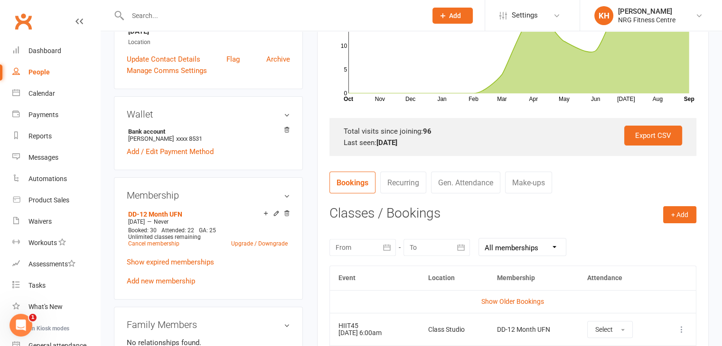
scroll to position [230, 0]
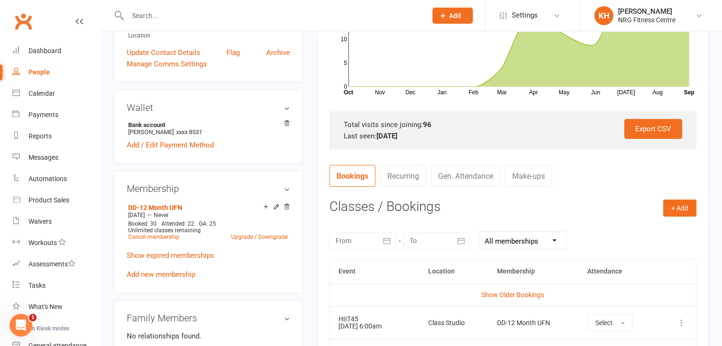
click at [466, 179] on link "Gen. Attendance" at bounding box center [465, 176] width 69 height 22
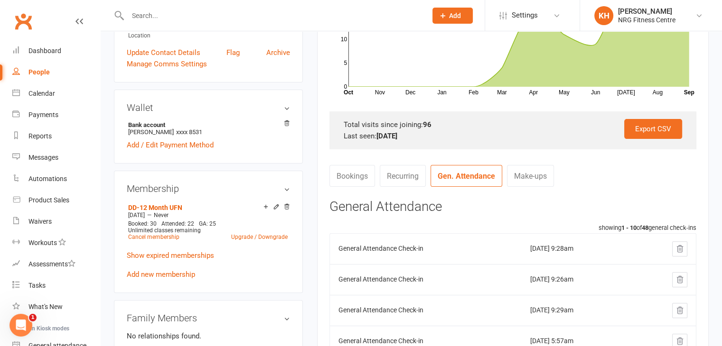
click at [161, 19] on input "text" at bounding box center [272, 15] width 295 height 13
type input "greena"
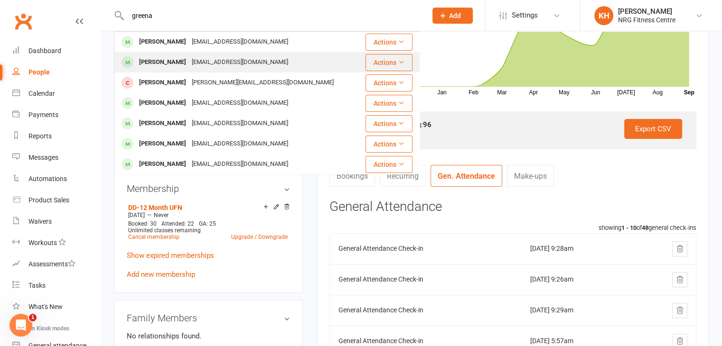
click at [171, 56] on div "[PERSON_NAME]" at bounding box center [162, 63] width 53 height 14
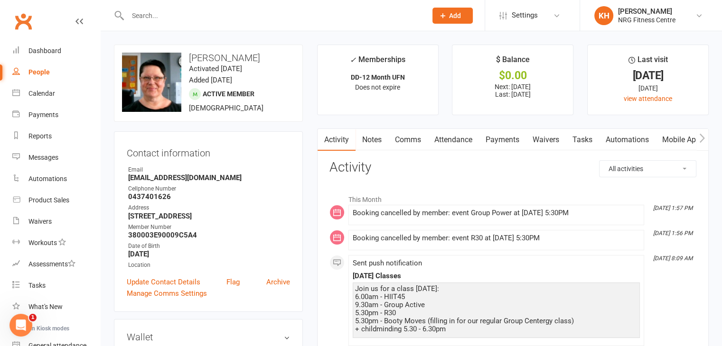
click at [454, 139] on link "Attendance" at bounding box center [453, 140] width 51 height 22
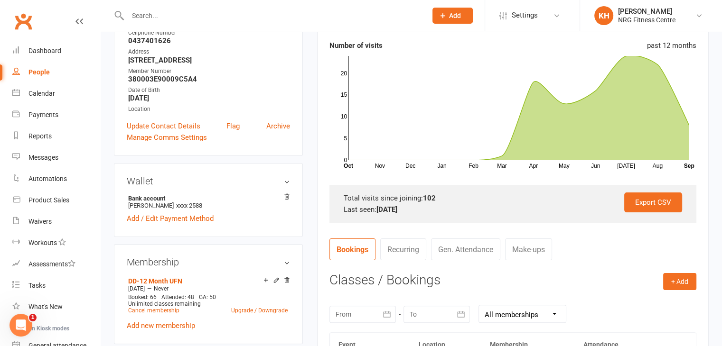
scroll to position [167, 0]
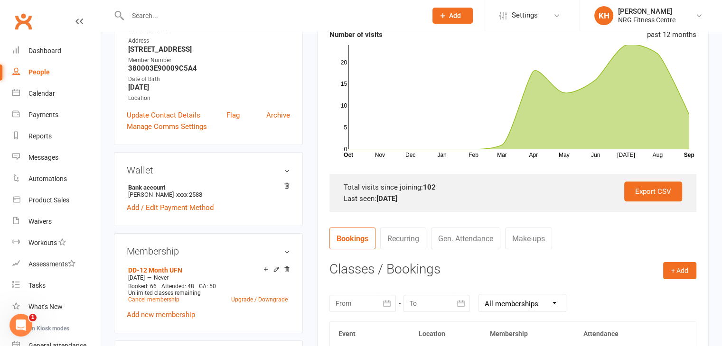
click at [474, 237] on link "Gen. Attendance" at bounding box center [465, 239] width 69 height 22
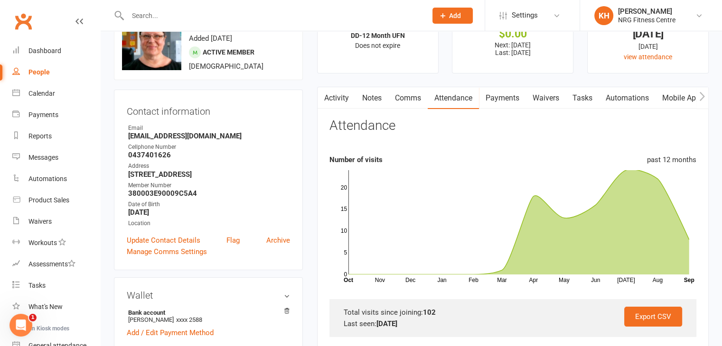
scroll to position [20, 0]
